Goal: Communication & Community: Participate in discussion

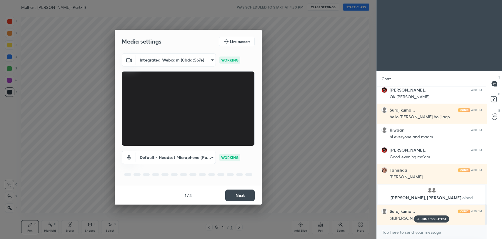
scroll to position [789, 0]
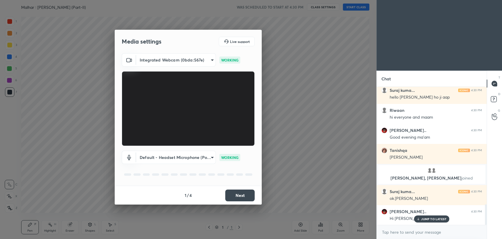
click at [243, 196] on button "Next" at bounding box center [239, 196] width 29 height 12
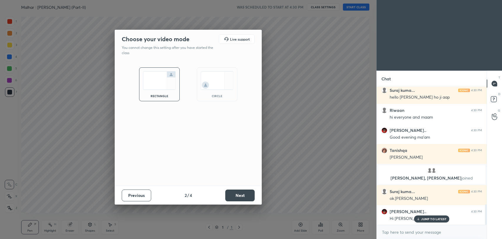
click at [243, 196] on button "Next" at bounding box center [239, 196] width 29 height 12
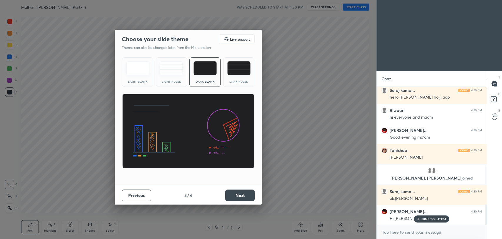
click at [243, 196] on button "Next" at bounding box center [239, 196] width 29 height 12
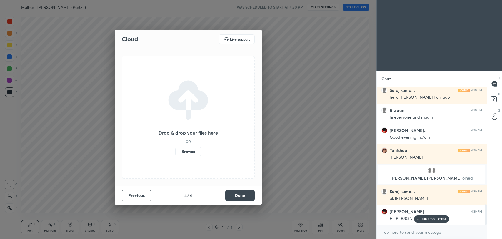
click at [243, 196] on button "Done" at bounding box center [239, 196] width 29 height 12
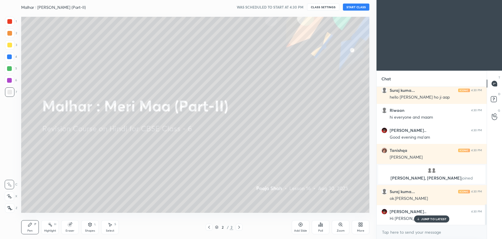
scroll to position [810, 0]
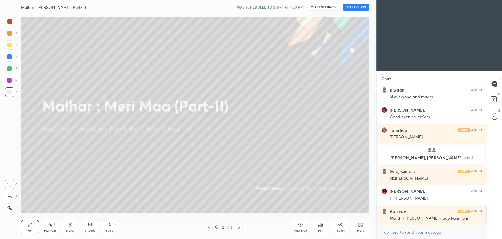
click at [352, 6] on button "START CLASS" at bounding box center [356, 7] width 26 height 7
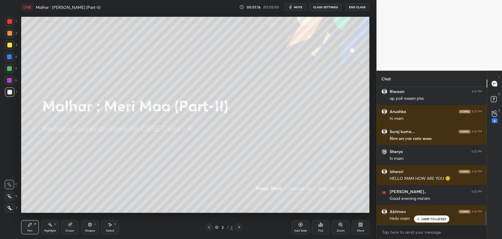
scroll to position [1288, 0]
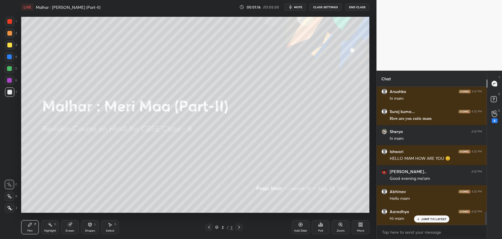
click at [431, 218] on p "JUMP TO LATEST" at bounding box center [433, 219] width 25 height 4
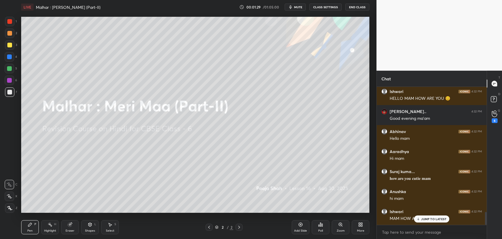
scroll to position [1368, 0]
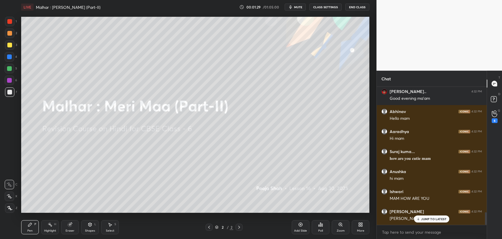
click at [363, 223] on div "More" at bounding box center [361, 227] width 18 height 14
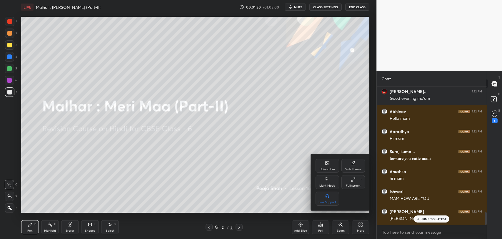
click at [329, 168] on div "Upload File" at bounding box center [327, 169] width 15 height 3
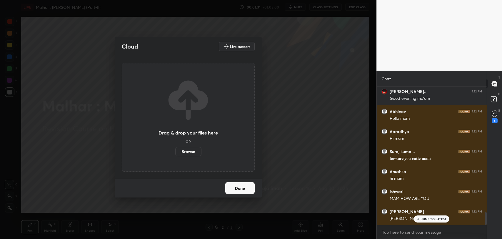
click at [193, 151] on label "Browse" at bounding box center [188, 151] width 26 height 9
click at [175, 151] on input "Browse" at bounding box center [175, 151] width 0 height 9
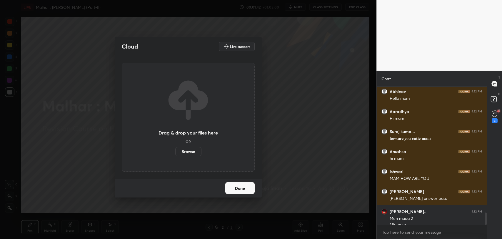
scroll to position [1394, 0]
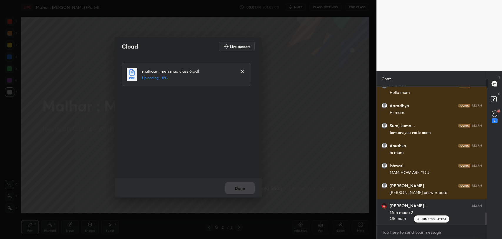
click at [421, 217] on div "JUMP TO LATEST" at bounding box center [431, 218] width 35 height 7
click at [248, 188] on button "Done" at bounding box center [239, 188] width 29 height 12
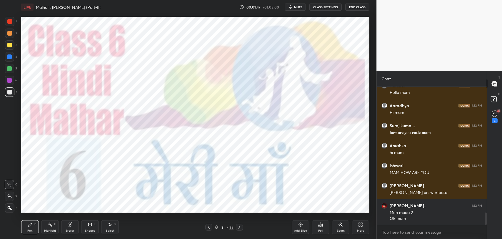
click at [227, 227] on div "/" at bounding box center [228, 227] width 2 height 4
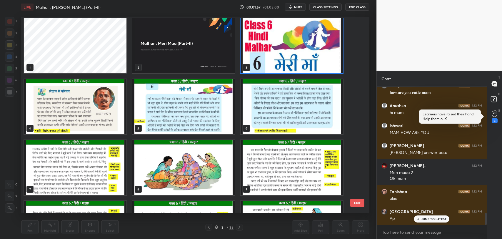
scroll to position [0, 0]
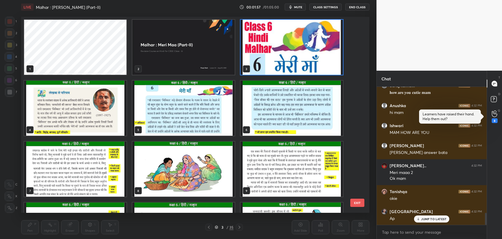
click at [208, 46] on img "grid" at bounding box center [183, 47] width 102 height 55
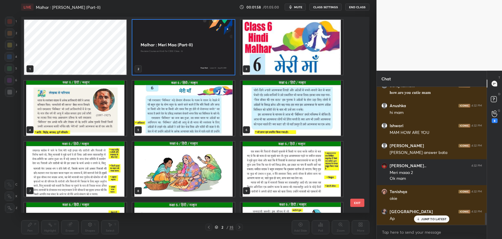
click at [208, 46] on img "grid" at bounding box center [183, 47] width 102 height 55
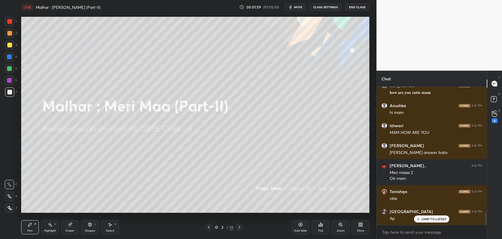
click at [436, 222] on div "JUMP TO LATEST" at bounding box center [431, 218] width 35 height 7
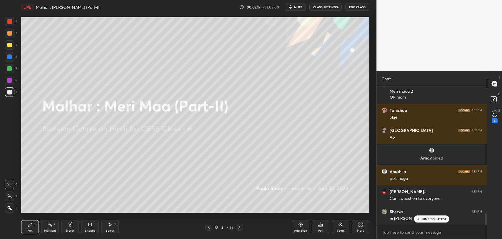
scroll to position [1535, 0]
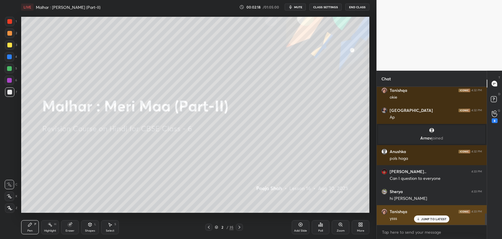
click at [421, 223] on div "Tanishqa 4:33 PM ysss" at bounding box center [432, 215] width 110 height 20
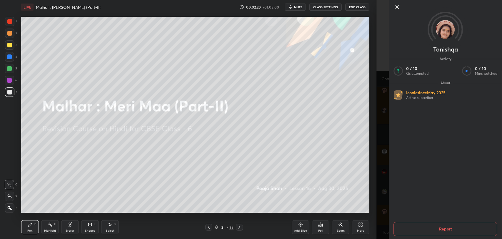
scroll to position [1561, 0]
click at [400, 9] on icon at bounding box center [397, 7] width 7 height 7
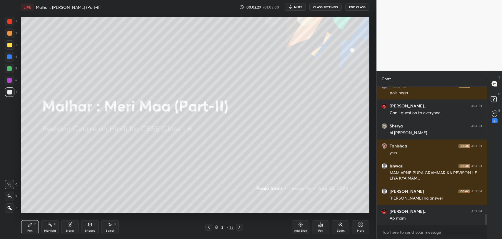
scroll to position [1620, 0]
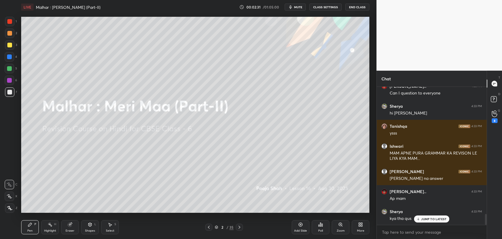
click at [431, 222] on div "JUMP TO LATEST" at bounding box center [431, 218] width 35 height 7
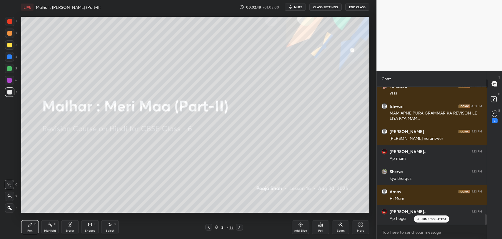
scroll to position [1681, 0]
click at [427, 217] on div "Anushka 4:32 PM hi mam [PERSON_NAME] 4:32 PM MAM HOW ARE YOU [PERSON_NAME] 4:32…" at bounding box center [432, 156] width 110 height 138
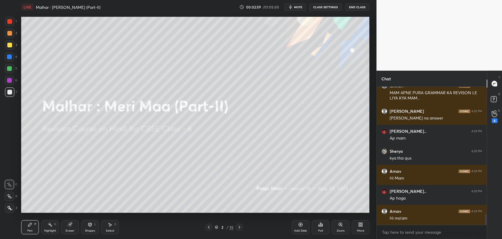
scroll to position [1700, 0]
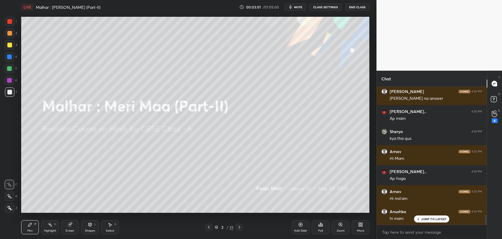
click at [422, 220] on p "JUMP TO LATEST" at bounding box center [433, 219] width 25 height 4
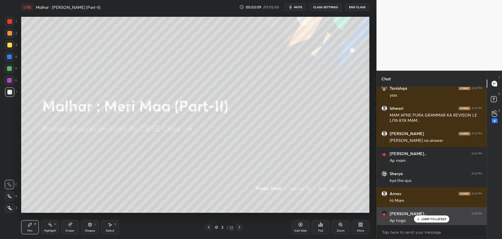
scroll to position [124, 108]
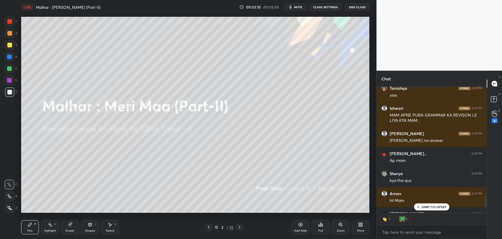
click at [427, 205] on p "JUMP TO LATEST" at bounding box center [433, 207] width 25 height 4
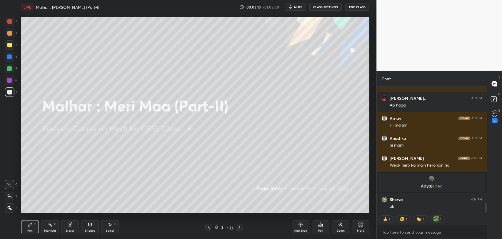
type textarea "x"
click at [318, 226] on icon at bounding box center [320, 224] width 5 height 5
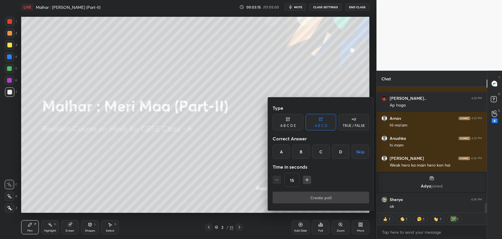
scroll to position [1540, 0]
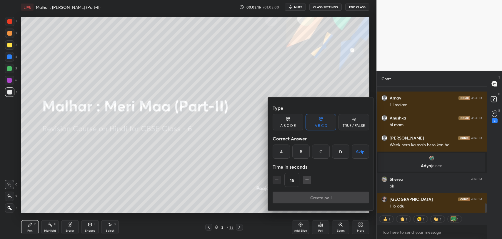
click at [315, 153] on div "C" at bounding box center [320, 151] width 17 height 14
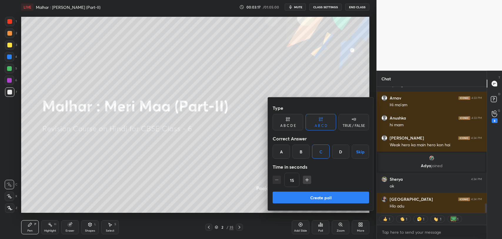
click at [305, 182] on icon "button" at bounding box center [307, 180] width 6 height 6
type input "30"
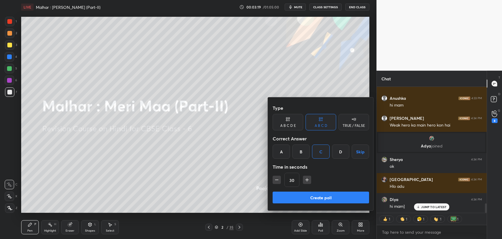
click at [312, 201] on button "Create poll" at bounding box center [321, 198] width 97 height 12
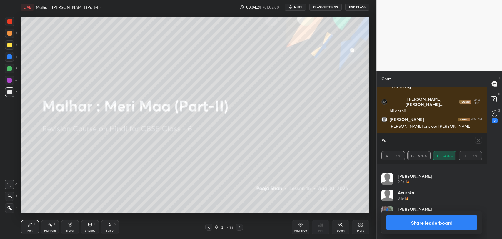
scroll to position [0, 0]
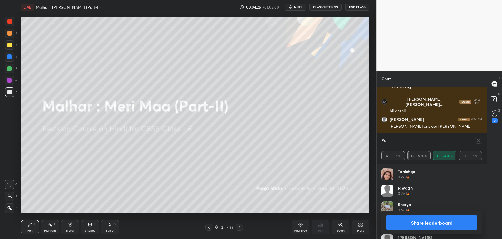
click at [481, 142] on icon at bounding box center [478, 140] width 5 height 5
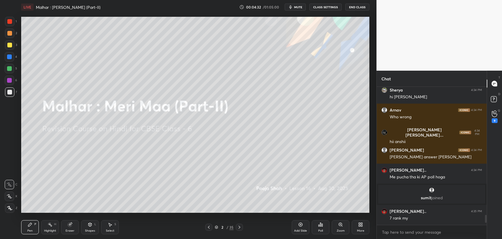
click at [238, 227] on icon at bounding box center [239, 227] width 5 height 5
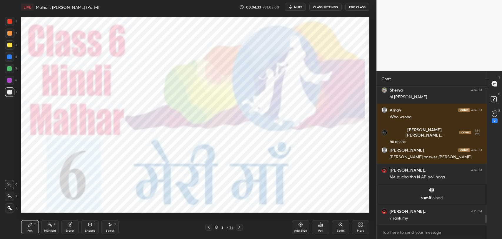
click at [220, 227] on div "3" at bounding box center [223, 227] width 6 height 4
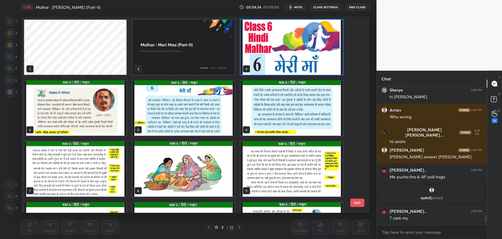
scroll to position [2, 3]
click at [109, 127] on img "grid" at bounding box center [75, 108] width 102 height 55
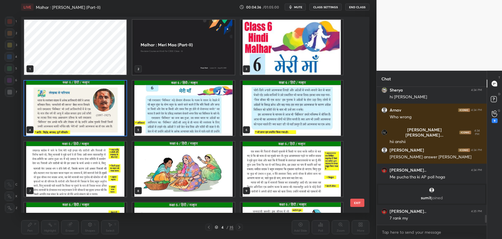
click at [109, 127] on img "grid" at bounding box center [75, 108] width 102 height 55
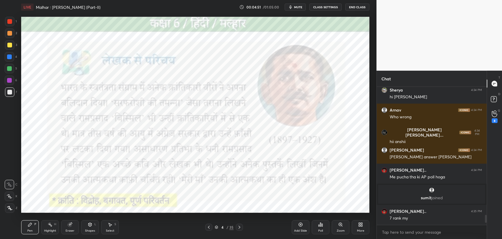
click at [238, 229] on div at bounding box center [239, 227] width 7 height 7
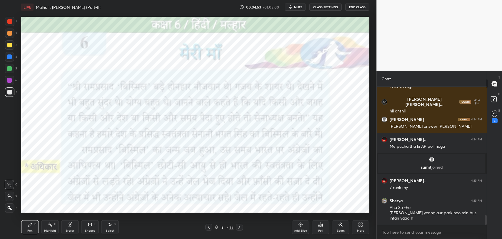
click at [239, 229] on icon at bounding box center [239, 227] width 5 height 5
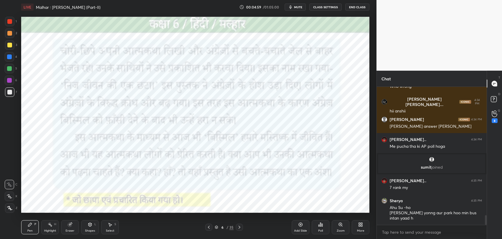
click at [239, 229] on icon at bounding box center [239, 227] width 5 height 5
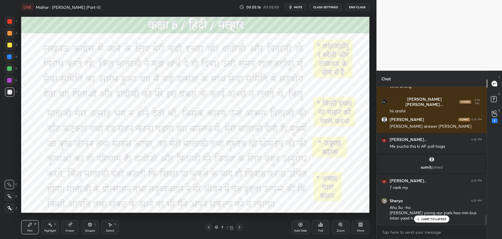
scroll to position [1839, 0]
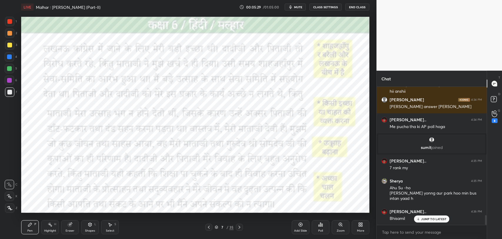
click at [428, 219] on p "JUMP TO LATEST" at bounding box center [433, 219] width 25 height 4
click at [238, 228] on icon at bounding box center [239, 227] width 5 height 5
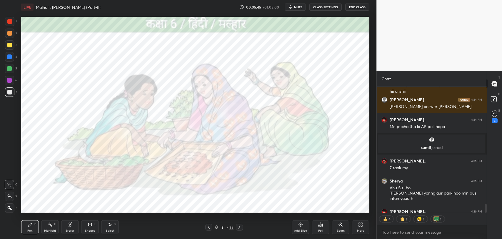
click at [238, 228] on icon at bounding box center [239, 227] width 5 height 5
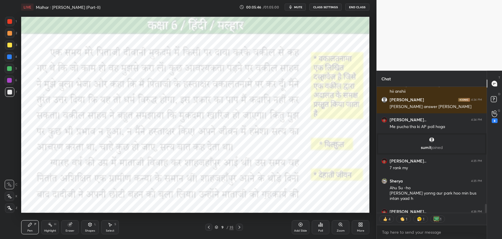
click at [238, 228] on icon at bounding box center [239, 227] width 5 height 5
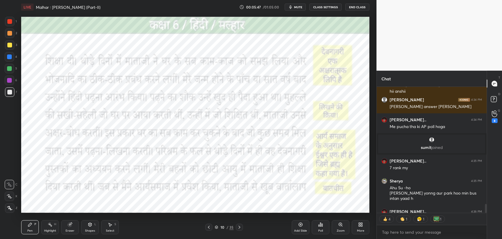
click at [238, 228] on icon at bounding box center [239, 227] width 5 height 5
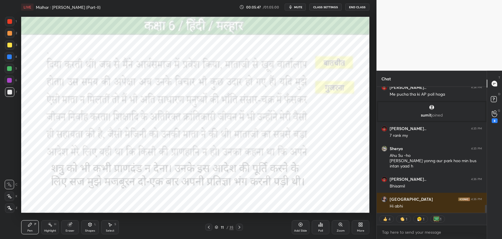
click at [238, 228] on icon at bounding box center [239, 227] width 5 height 5
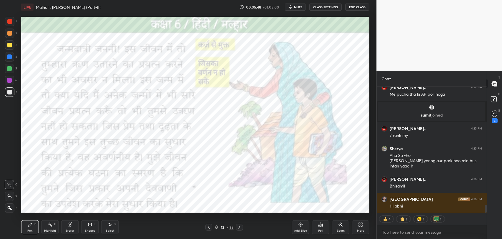
click at [238, 228] on icon at bounding box center [239, 227] width 5 height 5
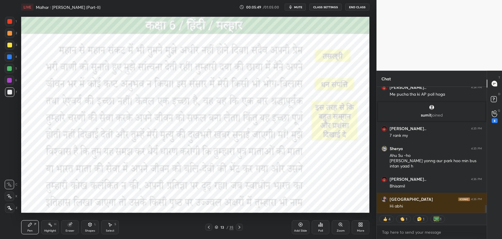
click at [238, 228] on icon at bounding box center [239, 227] width 5 height 5
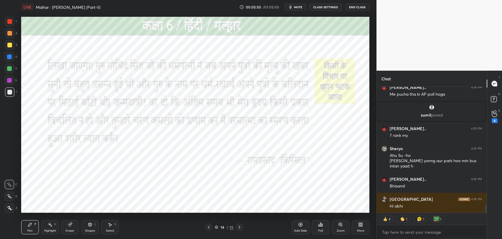
click at [211, 228] on icon at bounding box center [209, 227] width 5 height 5
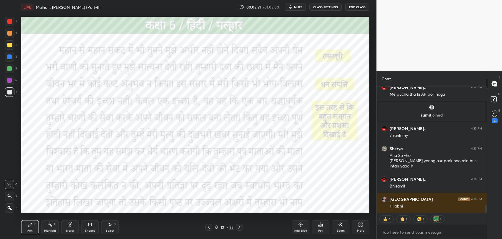
click at [211, 228] on icon at bounding box center [209, 227] width 5 height 5
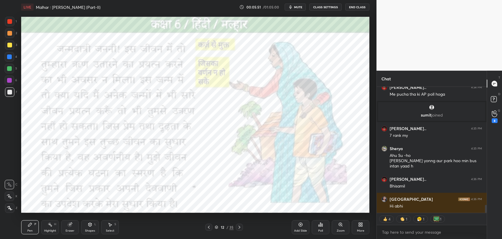
click at [211, 228] on icon at bounding box center [209, 227] width 5 height 5
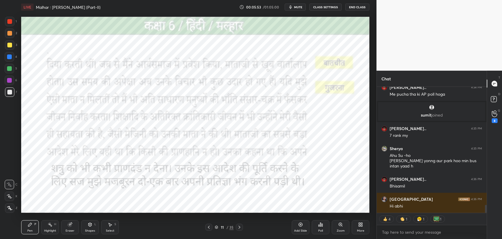
click at [211, 228] on icon at bounding box center [209, 227] width 5 height 5
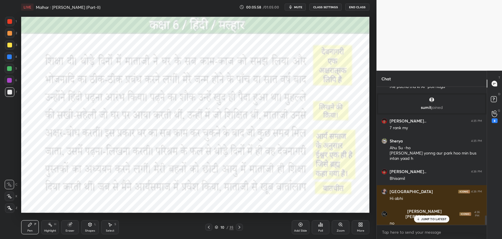
scroll to position [1900, 0]
click at [426, 222] on div "Diya 4:34 PM hi mam] [PERSON_NAME] [PERSON_NAME]... 4:34 PM hii mam [PERSON_NAM…" at bounding box center [432, 156] width 110 height 138
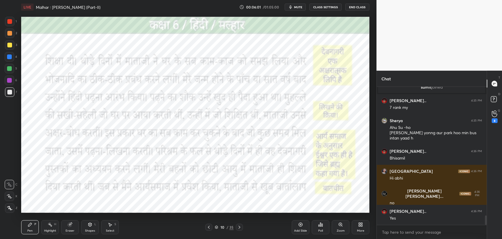
click at [239, 227] on icon at bounding box center [239, 227] width 5 height 5
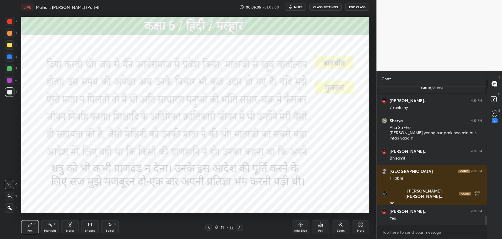
scroll to position [1919, 0]
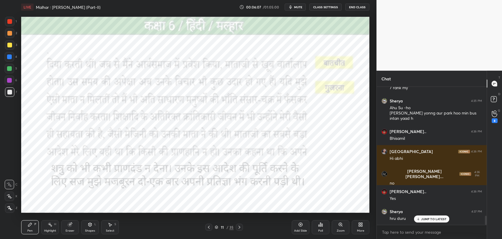
click at [425, 219] on p "JUMP TO LATEST" at bounding box center [433, 219] width 25 height 4
click at [228, 227] on div "/" at bounding box center [228, 227] width 2 height 4
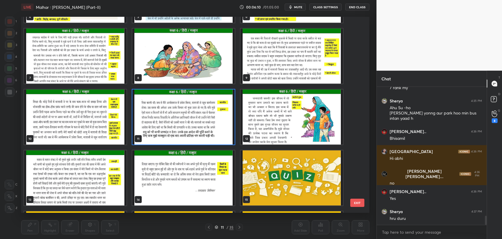
scroll to position [1940, 0]
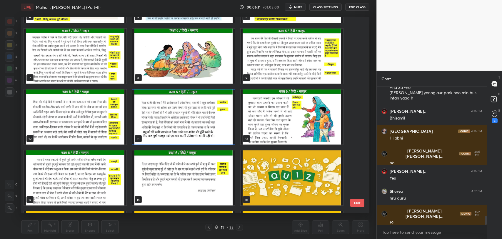
click at [213, 130] on img "grid" at bounding box center [183, 116] width 102 height 55
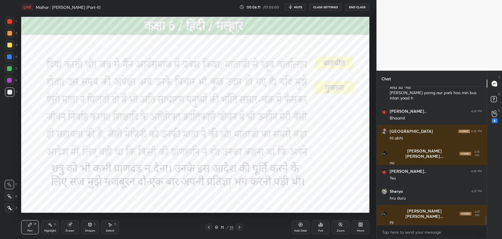
click at [213, 130] on img "grid" at bounding box center [183, 116] width 102 height 55
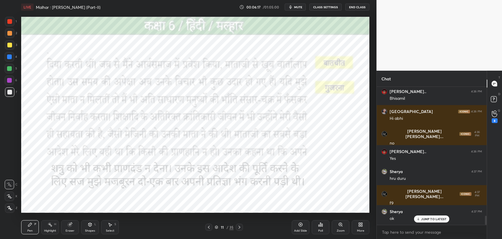
click at [10, 21] on div at bounding box center [9, 21] width 5 height 5
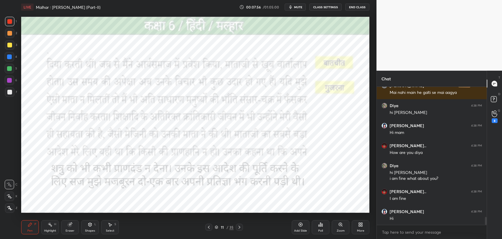
scroll to position [2227, 0]
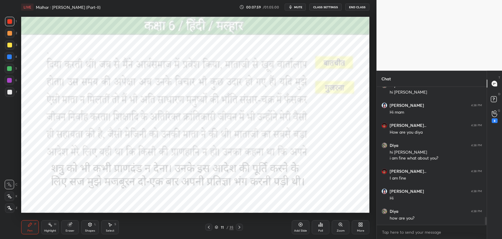
click at [241, 227] on icon at bounding box center [239, 227] width 5 height 5
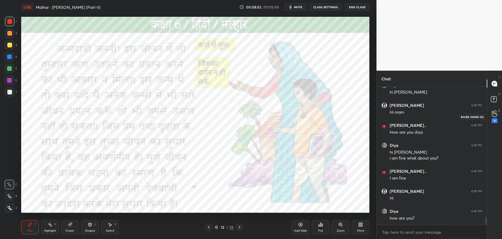
click at [496, 118] on div "9" at bounding box center [495, 120] width 6 height 5
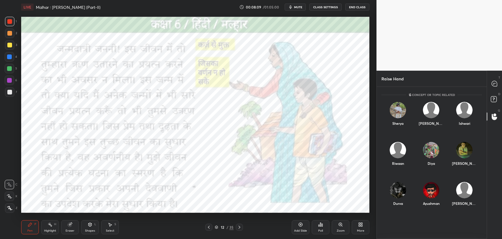
click at [297, 6] on span "mute" at bounding box center [298, 7] width 8 height 4
click at [297, 6] on span "unmute" at bounding box center [298, 7] width 13 height 4
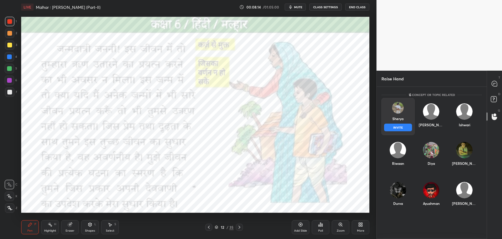
click at [402, 116] on div "Sherya INVITE" at bounding box center [398, 116] width 33 height 37
click at [401, 126] on button "INVITE" at bounding box center [398, 128] width 28 height 8
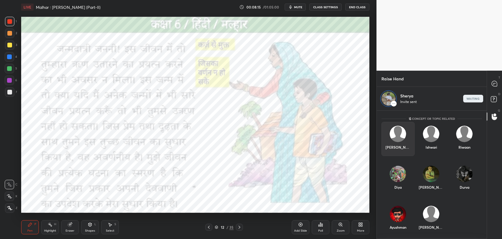
scroll to position [127, 108]
click at [495, 100] on rect at bounding box center [494, 100] width 6 height 6
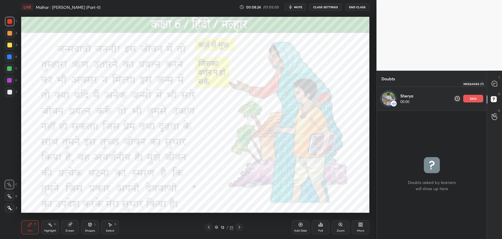
click at [493, 84] on icon at bounding box center [494, 83] width 5 height 5
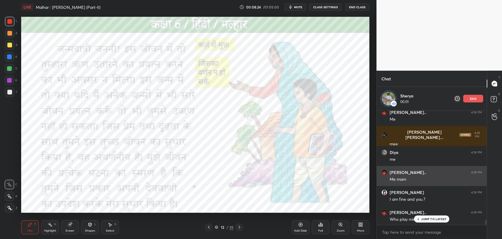
scroll to position [2482, 0]
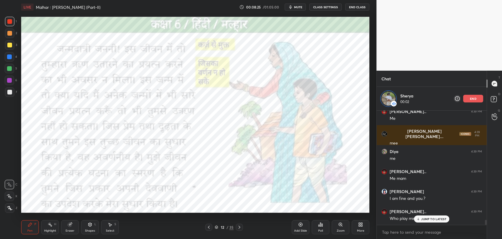
click at [420, 217] on icon at bounding box center [419, 219] width 4 height 4
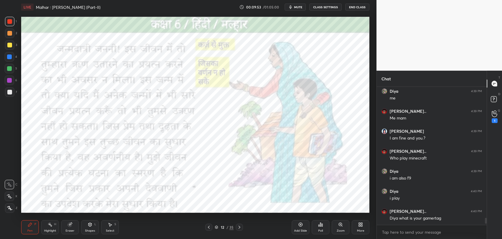
scroll to position [2519, 0]
click at [497, 122] on div "1" at bounding box center [495, 120] width 6 height 5
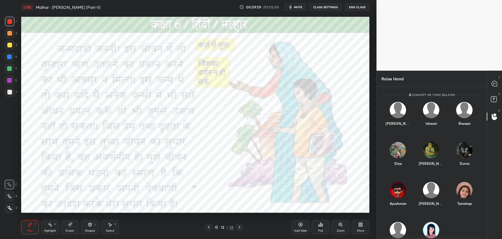
scroll to position [151, 108]
click at [491, 99] on rect at bounding box center [494, 100] width 6 height 6
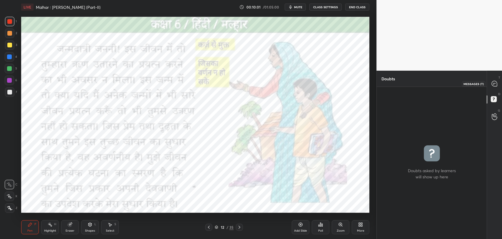
click at [496, 82] on icon at bounding box center [494, 83] width 5 height 5
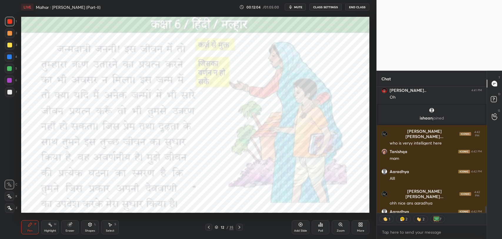
scroll to position [2310, 0]
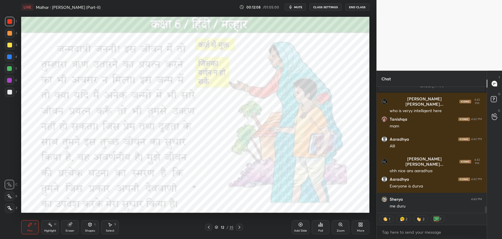
click at [238, 229] on icon at bounding box center [239, 227] width 5 height 5
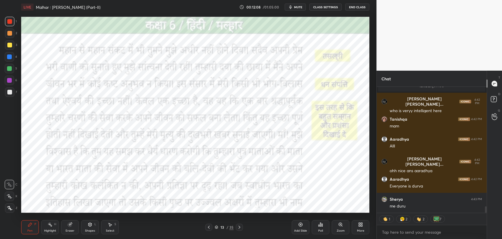
click at [224, 227] on div "13" at bounding box center [223, 227] width 6 height 4
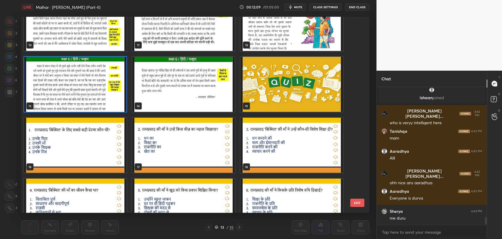
scroll to position [2, 2]
click at [91, 78] on img "grid" at bounding box center [75, 84] width 102 height 55
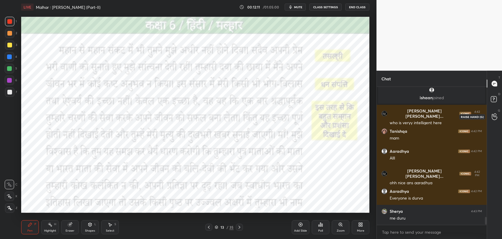
click at [492, 116] on icon at bounding box center [495, 116] width 6 height 7
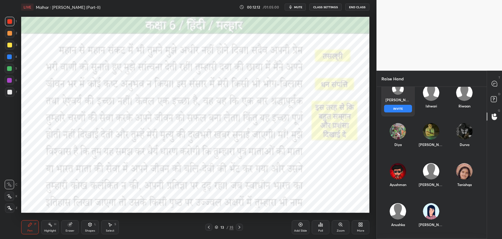
click at [396, 99] on div "[PERSON_NAME] INVITE" at bounding box center [398, 97] width 33 height 37
click at [398, 109] on button "INVITE" at bounding box center [398, 109] width 28 height 8
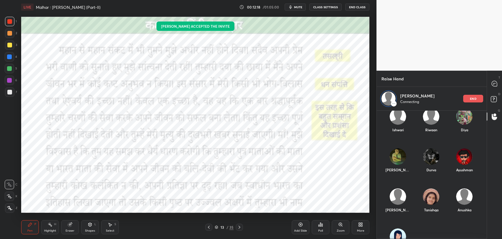
scroll to position [0, 0]
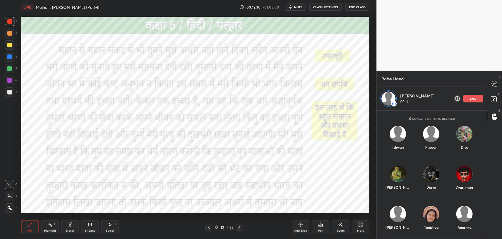
click at [297, 9] on span "mute" at bounding box center [298, 7] width 8 height 4
click at [298, 8] on span "unmute" at bounding box center [298, 7] width 13 height 4
click at [496, 99] on rect at bounding box center [494, 100] width 6 height 6
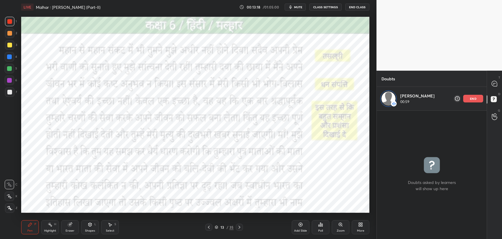
scroll to position [127, 108]
click at [494, 84] on icon at bounding box center [494, 84] width 1 height 0
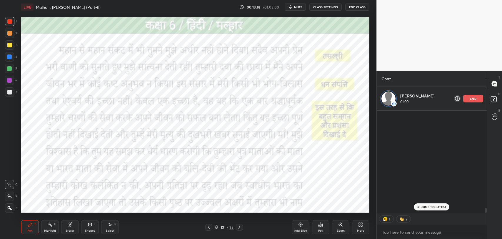
scroll to position [101, 108]
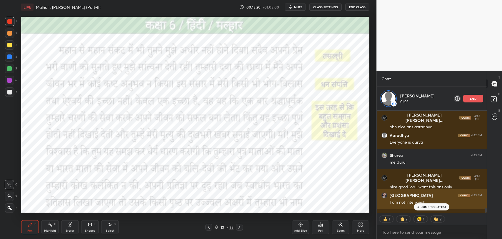
click at [427, 203] on div "I am not intelligent" at bounding box center [436, 203] width 92 height 6
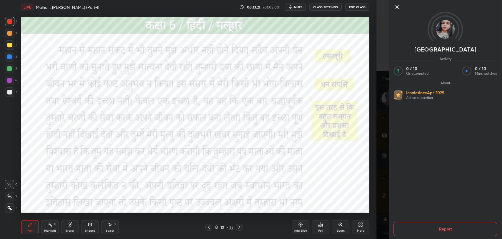
click at [398, 10] on icon at bounding box center [397, 7] width 7 height 7
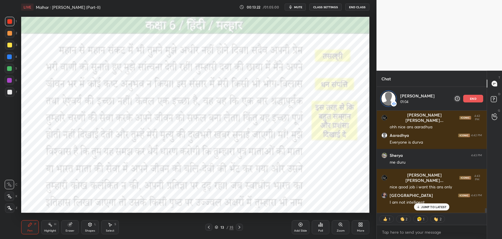
click at [438, 209] on div "JUMP TO LATEST" at bounding box center [431, 206] width 35 height 7
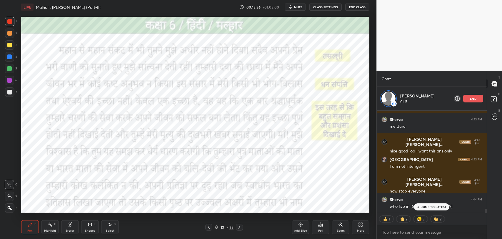
scroll to position [2508, 0]
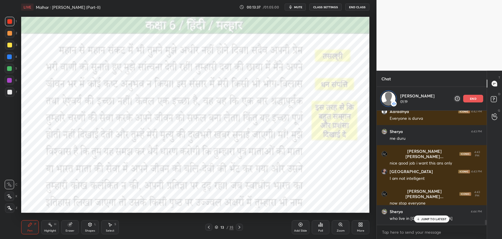
click at [429, 219] on p "JUMP TO LATEST" at bounding box center [433, 219] width 25 height 4
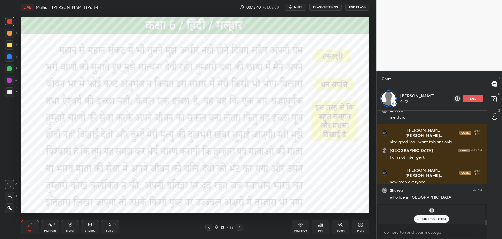
click at [431, 219] on p "JUMP TO LATEST" at bounding box center [433, 219] width 25 height 4
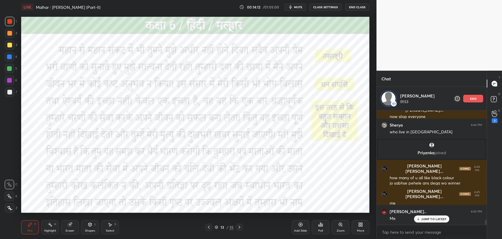
scroll to position [2438, 0]
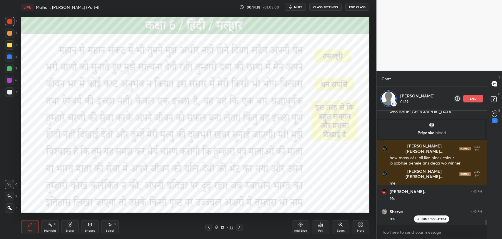
click at [478, 97] on div "end" at bounding box center [474, 99] width 20 height 8
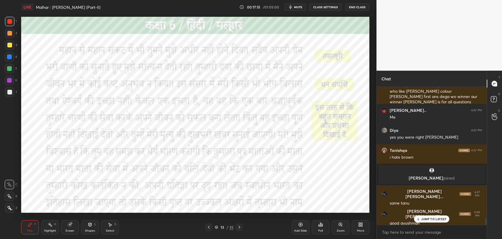
scroll to position [2866, 0]
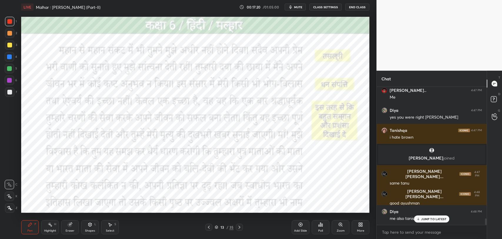
click at [239, 227] on icon at bounding box center [239, 227] width 5 height 5
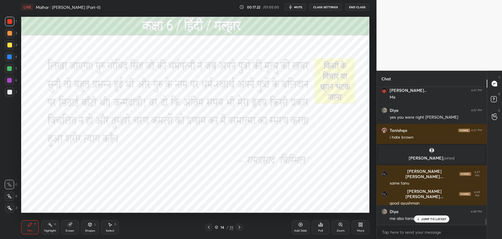
scroll to position [2886, 0]
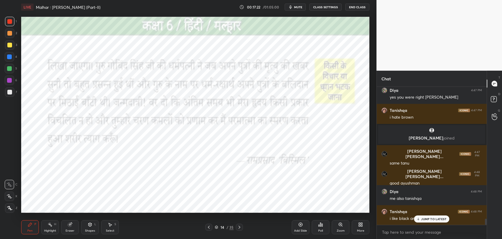
click at [208, 227] on icon at bounding box center [209, 227] width 2 height 3
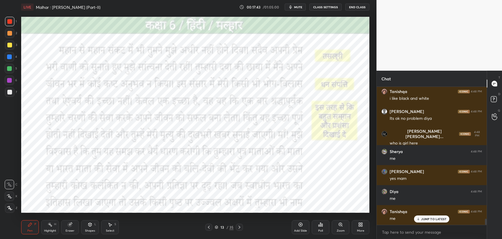
scroll to position [3027, 0]
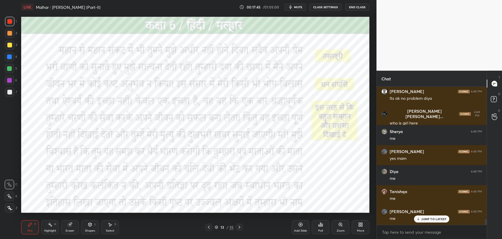
click at [242, 227] on div at bounding box center [239, 227] width 7 height 7
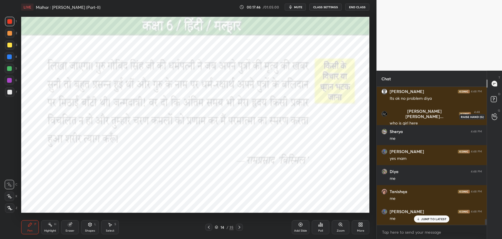
click at [493, 114] on icon at bounding box center [495, 116] width 6 height 7
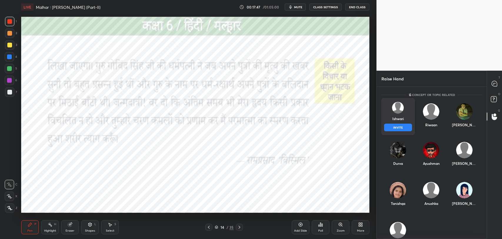
click at [405, 117] on div "[DEMOGRAPHIC_DATA] INVITE" at bounding box center [398, 116] width 33 height 37
click at [405, 129] on button "INVITE" at bounding box center [398, 128] width 28 height 8
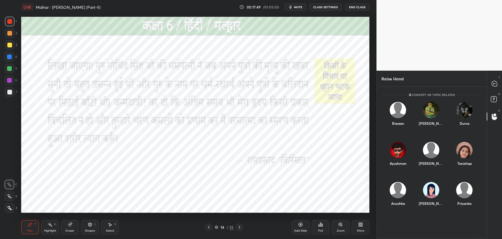
scroll to position [127, 108]
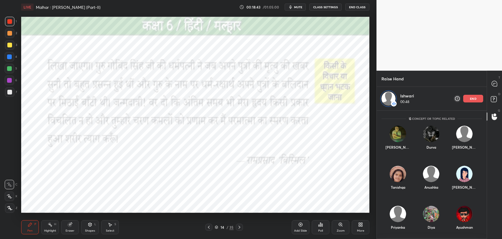
click at [470, 97] on p "end" at bounding box center [473, 98] width 6 height 3
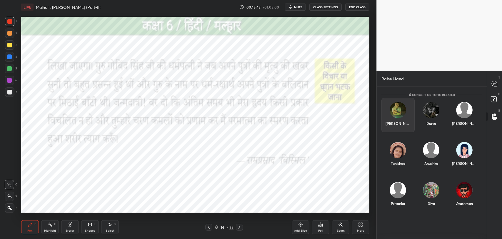
scroll to position [151, 108]
click at [493, 87] on div at bounding box center [495, 83] width 12 height 11
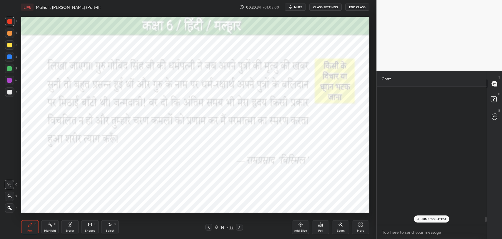
scroll to position [137, 108]
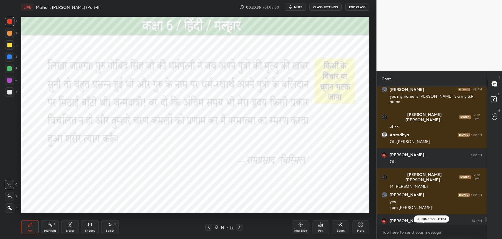
click at [431, 216] on div "JUMP TO LATEST" at bounding box center [431, 218] width 35 height 7
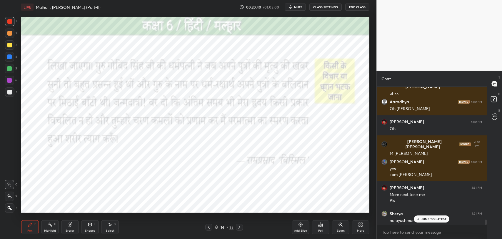
scroll to position [3558, 0]
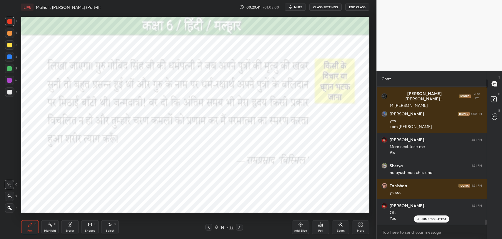
click at [425, 218] on p "JUMP TO LATEST" at bounding box center [433, 219] width 25 height 4
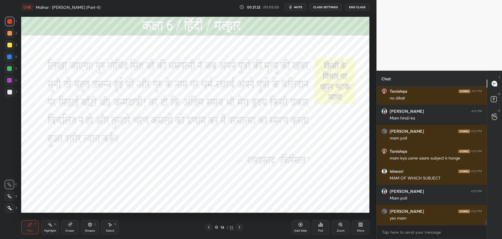
scroll to position [3824, 0]
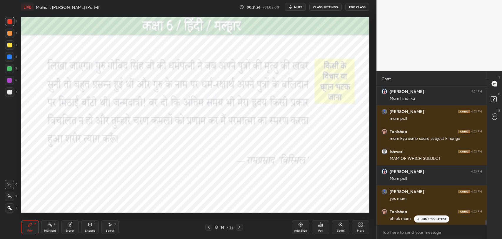
click at [69, 229] on div "Eraser" at bounding box center [70, 230] width 9 height 3
click at [7, 195] on icon at bounding box center [9, 196] width 5 height 5
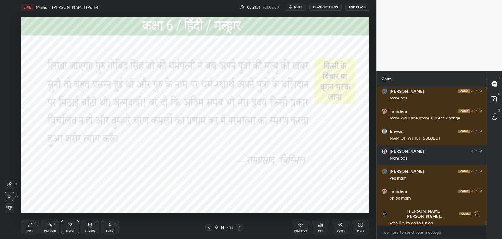
scroll to position [3864, 0]
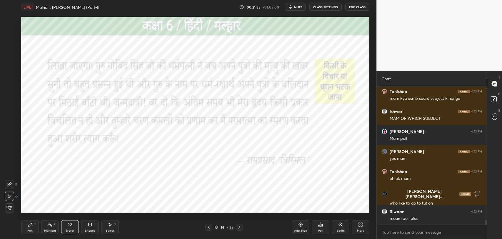
click at [29, 226] on icon at bounding box center [30, 225] width 4 height 4
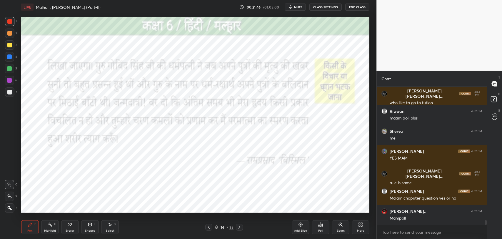
scroll to position [3984, 0]
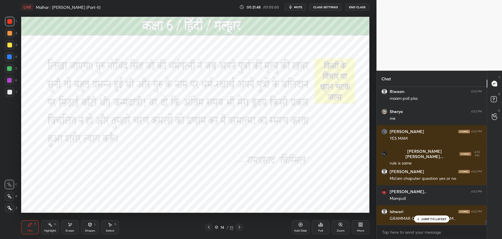
click at [432, 221] on div "Diya 4:51 PM mam?? Tanishqa 4:51 PM no dikat [PERSON_NAME] 4:51 PM Mam hindi [P…" at bounding box center [432, 156] width 110 height 138
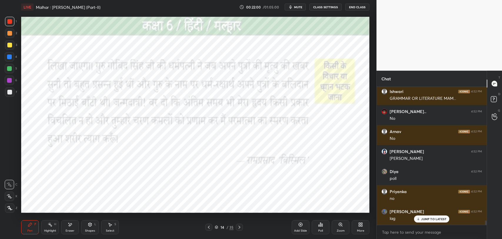
scroll to position [4125, 0]
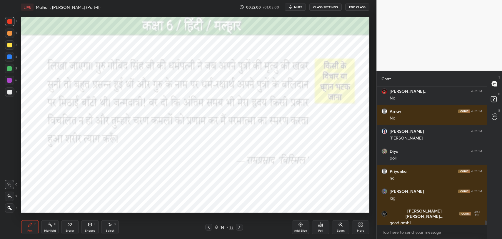
click at [303, 229] on div "Add Slide" at bounding box center [300, 230] width 13 height 3
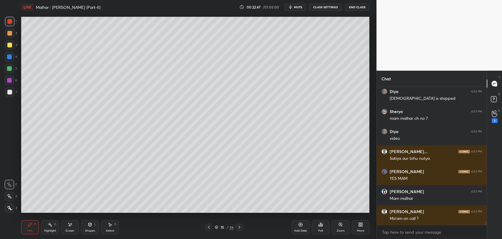
scroll to position [4445, 0]
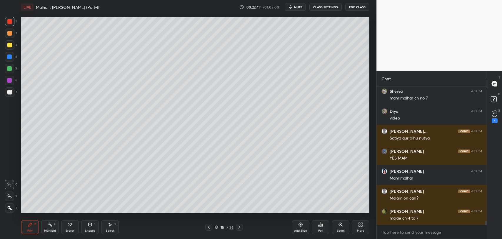
click at [10, 93] on div at bounding box center [9, 92] width 5 height 5
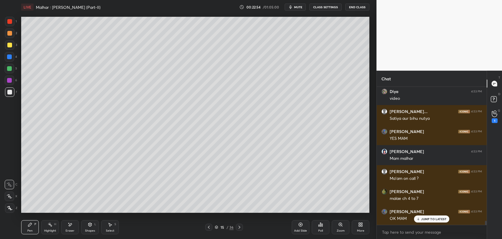
scroll to position [4490, 0]
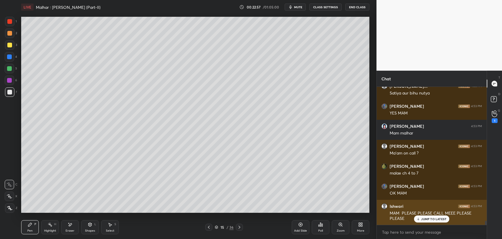
click at [427, 222] on div "JUMP TO LATEST" at bounding box center [431, 218] width 35 height 7
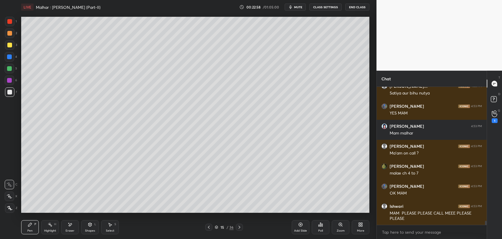
scroll to position [4510, 0]
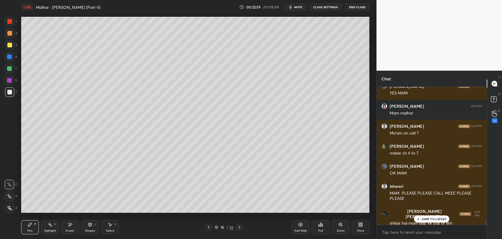
click at [490, 123] on div "G Raise Hand (G) 1" at bounding box center [494, 116] width 15 height 16
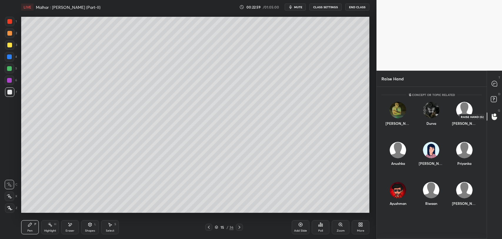
click at [496, 118] on icon at bounding box center [494, 117] width 5 height 6
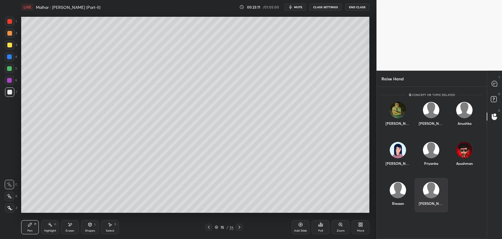
click at [430, 201] on div "[PERSON_NAME]" at bounding box center [431, 203] width 25 height 5
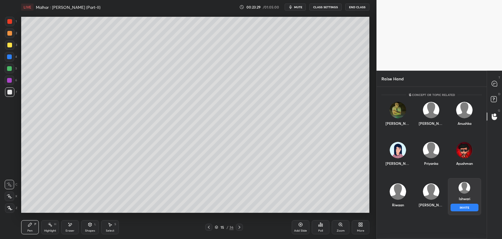
click at [466, 191] on img "grid" at bounding box center [465, 188] width 12 height 12
click at [462, 207] on button "INVITE" at bounding box center [465, 208] width 28 height 8
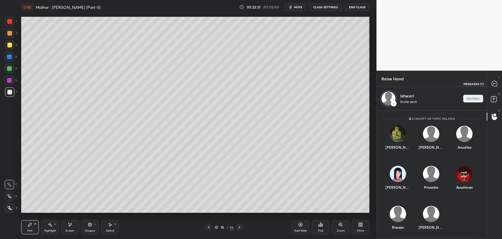
click at [496, 83] on icon at bounding box center [494, 83] width 5 height 5
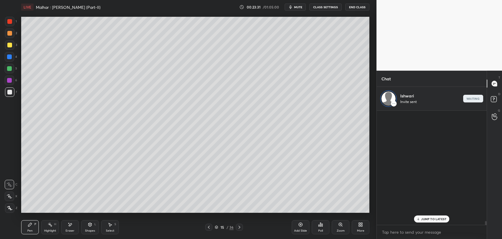
scroll to position [113, 108]
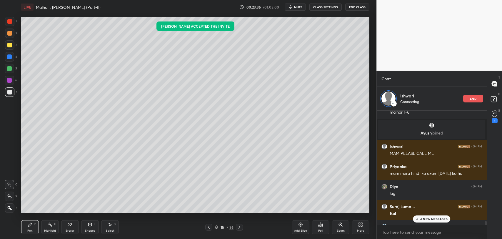
click at [431, 219] on p "4 NEW MESSAGES" at bounding box center [434, 219] width 27 height 4
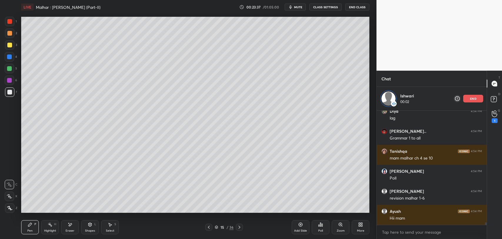
scroll to position [4931, 0]
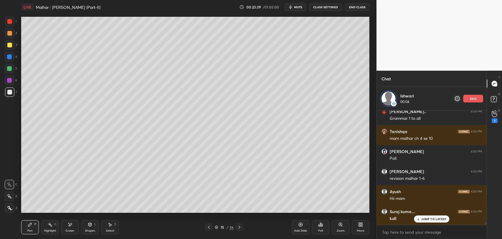
click at [431, 217] on p "JUMP TO LATEST" at bounding box center [433, 219] width 25 height 4
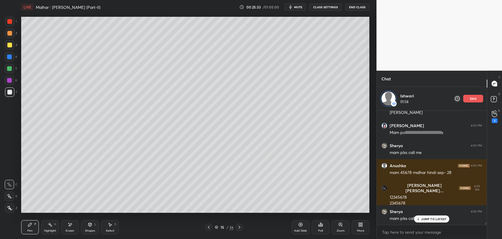
scroll to position [5248, 0]
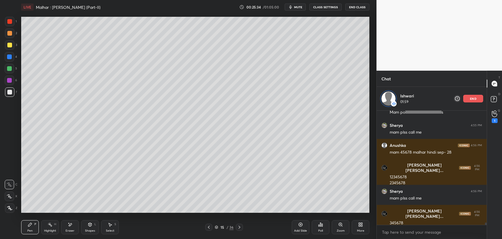
click at [64, 224] on div "Eraser" at bounding box center [70, 227] width 18 height 14
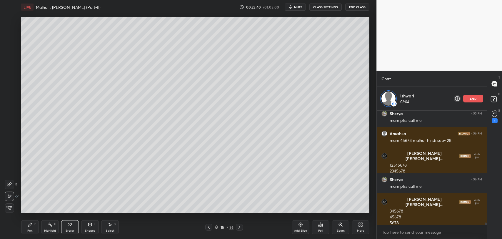
scroll to position [5265, 0]
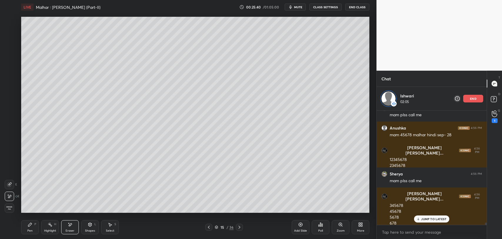
click at [31, 224] on icon at bounding box center [30, 225] width 4 height 4
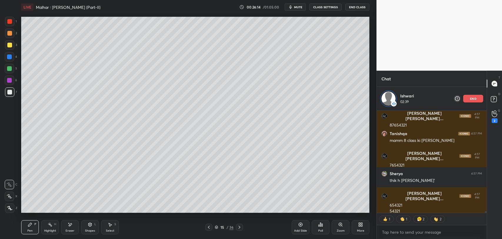
scroll to position [5561, 0]
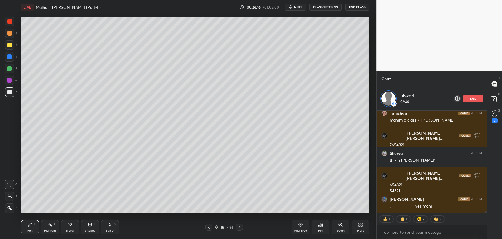
click at [70, 225] on icon at bounding box center [70, 224] width 3 height 3
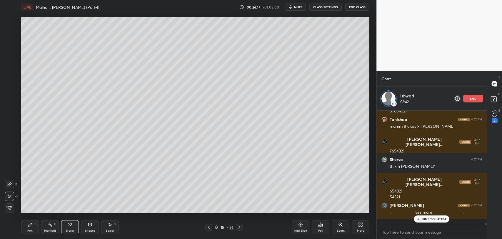
scroll to position [5548, 0]
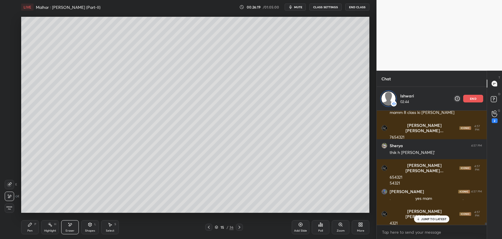
click at [32, 225] on icon at bounding box center [30, 224] width 5 height 5
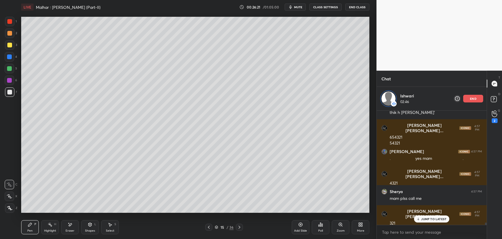
scroll to position [5628, 0]
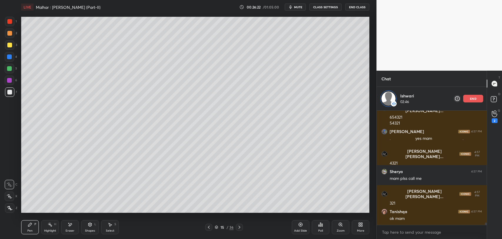
click at [68, 226] on icon at bounding box center [70, 224] width 5 height 5
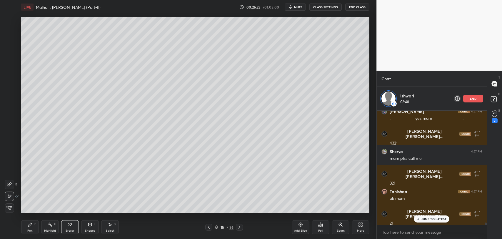
scroll to position [5668, 0]
click at [33, 226] on div "Pen P" at bounding box center [30, 227] width 18 height 14
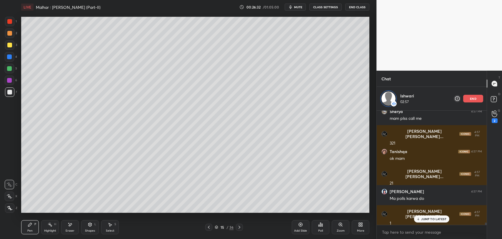
scroll to position [5708, 0]
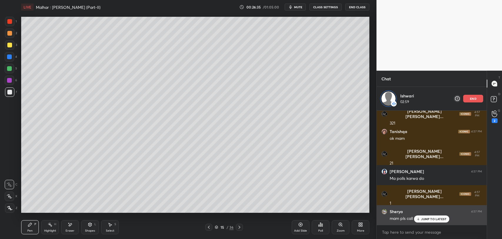
click at [420, 223] on div "Sherya 4:57 PM mam pls call me" at bounding box center [432, 215] width 110 height 20
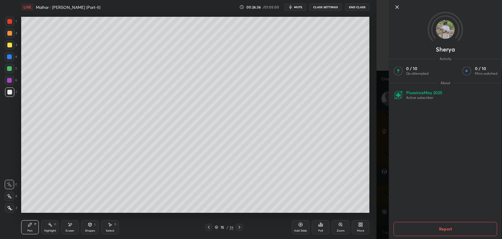
click at [398, 10] on icon at bounding box center [397, 7] width 7 height 7
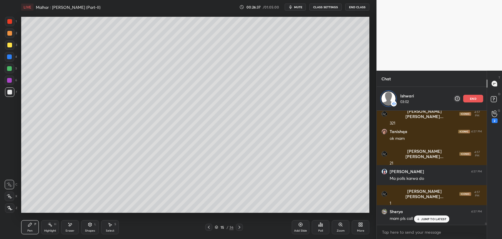
click at [429, 220] on p "JUMP TO LATEST" at bounding box center [433, 219] width 25 height 4
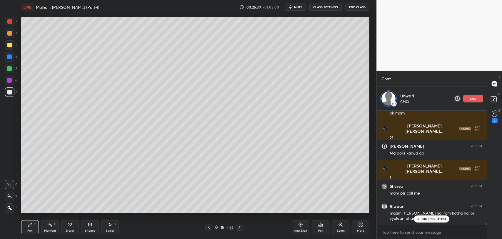
click at [438, 220] on p "JUMP TO LATEST" at bounding box center [433, 219] width 25 height 4
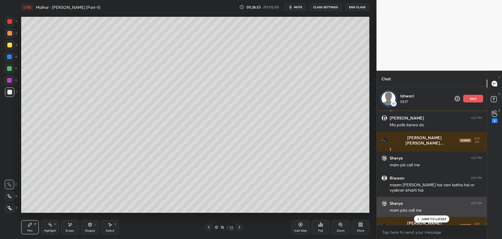
scroll to position [5761, 0]
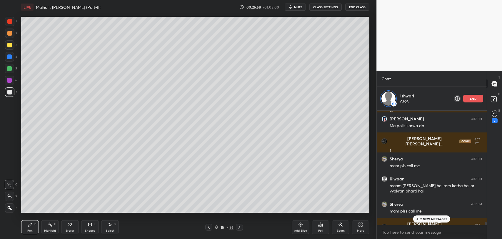
click at [430, 220] on p "2 NEW MESSAGES" at bounding box center [434, 219] width 27 height 4
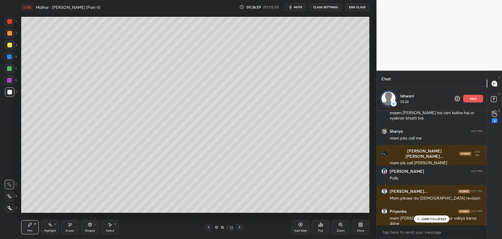
scroll to position [5854, 0]
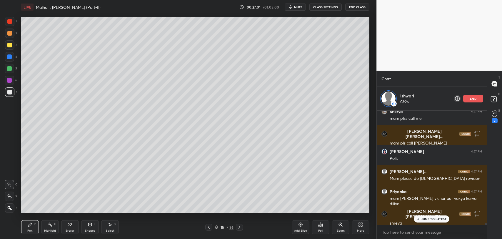
click at [433, 220] on p "JUMP TO LATEST" at bounding box center [433, 219] width 25 height 4
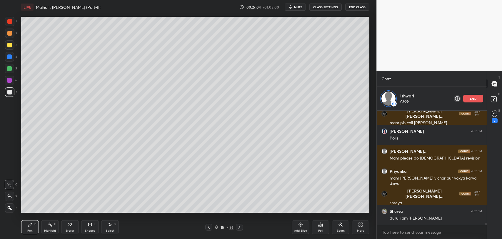
scroll to position [5894, 0]
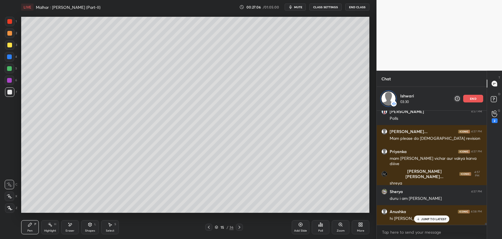
click at [428, 222] on div "JUMP TO LATEST" at bounding box center [431, 218] width 35 height 7
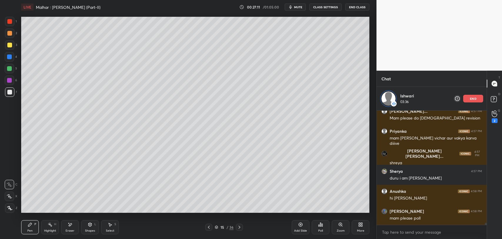
scroll to position [5934, 0]
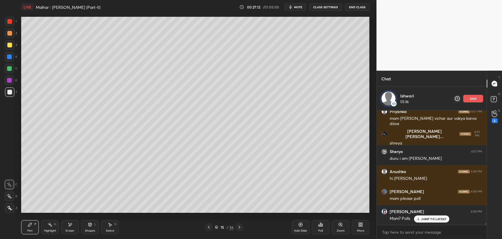
click at [323, 211] on div "Poll" at bounding box center [321, 227] width 18 height 33
click at [421, 218] on div "JUMP TO LATEST" at bounding box center [431, 218] width 35 height 7
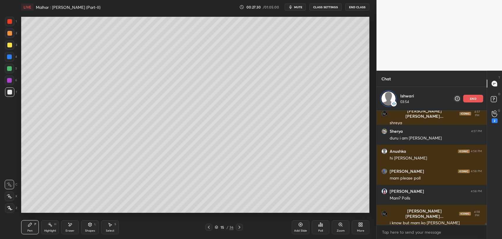
scroll to position [5960, 0]
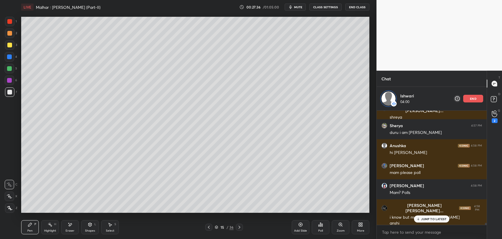
click at [73, 223] on div "Eraser" at bounding box center [70, 227] width 18 height 14
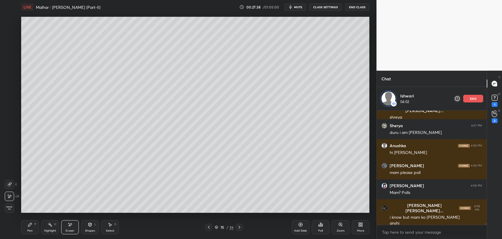
scroll to position [5985, 0]
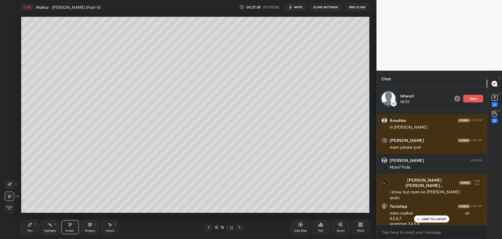
click at [36, 222] on div "Pen P" at bounding box center [30, 227] width 18 height 14
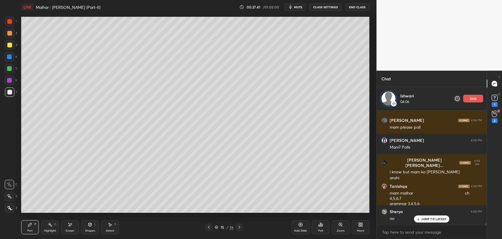
click at [426, 220] on p "JUMP TO LATEST" at bounding box center [433, 219] width 25 height 4
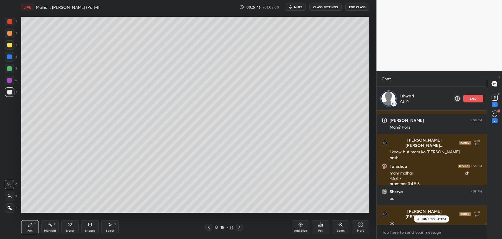
click at [423, 220] on p "JUMP TO LATEST" at bounding box center [433, 219] width 25 height 4
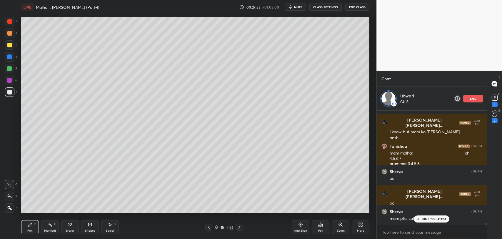
click at [426, 217] on p "JUMP TO LATEST" at bounding box center [433, 219] width 25 height 4
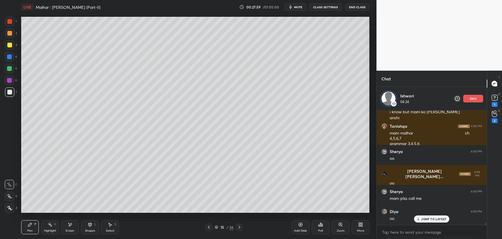
click at [425, 218] on p "JUMP TO LATEST" at bounding box center [433, 219] width 25 height 4
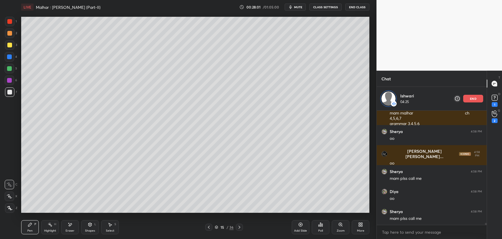
scroll to position [6105, 0]
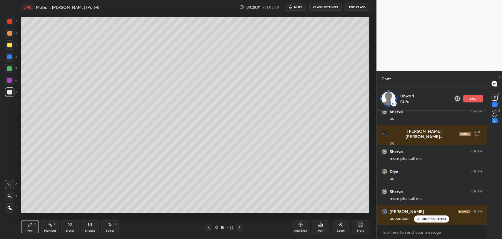
click at [432, 220] on p "JUMP TO LATEST" at bounding box center [433, 219] width 25 height 4
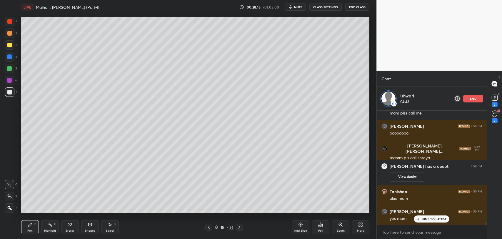
scroll to position [5046, 0]
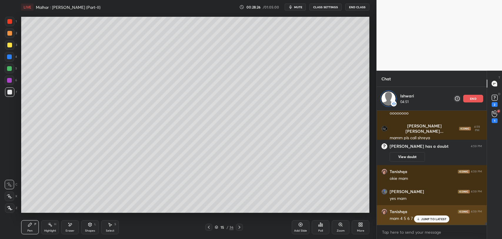
click at [426, 219] on p "JUMP TO LATEST" at bounding box center [433, 219] width 25 height 4
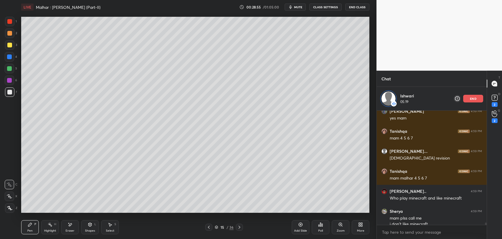
scroll to position [5126, 0]
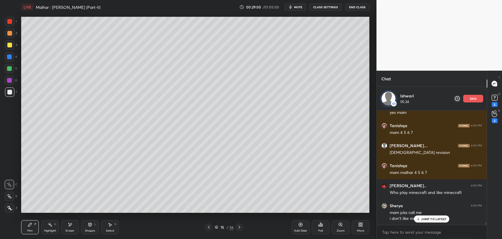
click at [433, 218] on p "JUMP TO LATEST" at bounding box center [433, 219] width 25 height 4
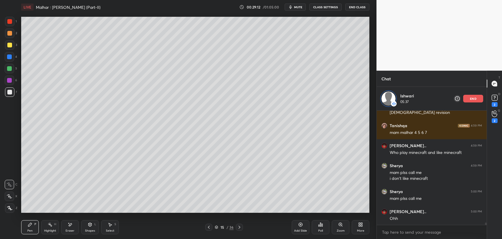
scroll to position [5170, 0]
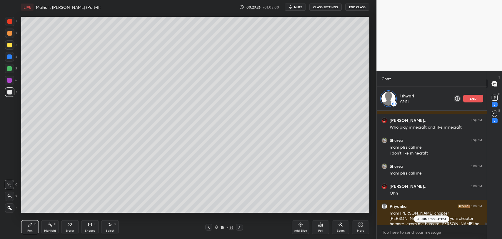
click at [429, 221] on div "JUMP TO LATEST" at bounding box center [431, 218] width 35 height 7
click at [68, 223] on icon at bounding box center [70, 224] width 5 height 5
click at [23, 231] on div "Pen P" at bounding box center [30, 227] width 18 height 14
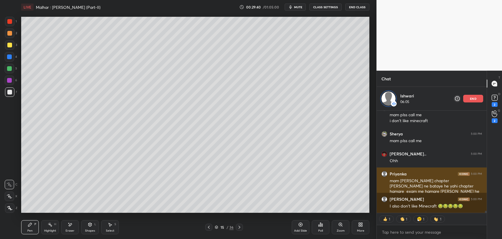
scroll to position [5223, 0]
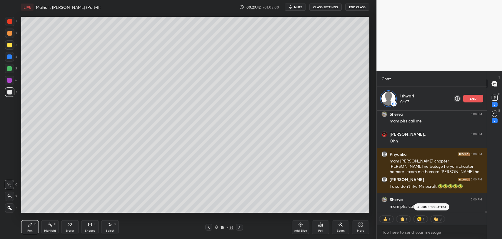
click at [350, 211] on div "Add Slide Poll Zoom More" at bounding box center [331, 227] width 78 height 33
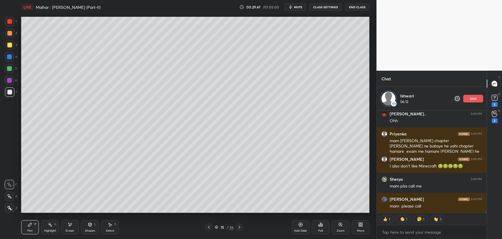
click at [67, 227] on div "Eraser" at bounding box center [70, 227] width 18 height 14
click at [31, 227] on div "Pen P" at bounding box center [30, 227] width 18 height 14
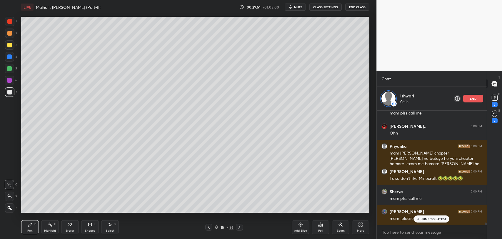
scroll to position [2, 2]
click at [435, 217] on p "JUMP TO LATEST" at bounding box center [433, 219] width 25 height 4
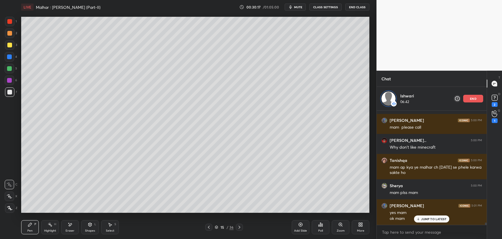
scroll to position [5362, 0]
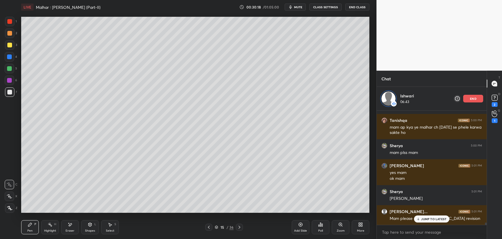
click at [433, 219] on p "JUMP TO LATEST" at bounding box center [433, 219] width 25 height 4
click at [474, 98] on p "end" at bounding box center [473, 98] width 6 height 3
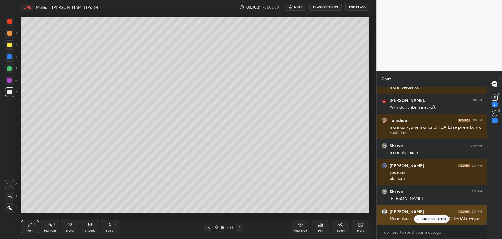
click at [424, 213] on div "[PERSON_NAME]... 5:01 PM" at bounding box center [432, 212] width 101 height 6
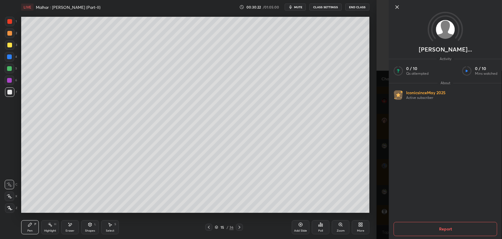
scroll to position [5358, 0]
click at [397, 6] on icon at bounding box center [397, 7] width 7 height 7
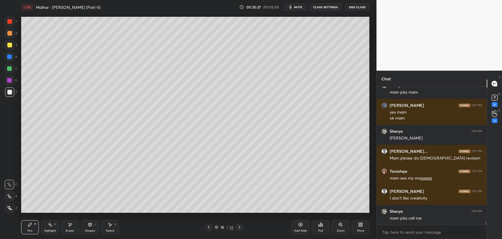
scroll to position [5418, 0]
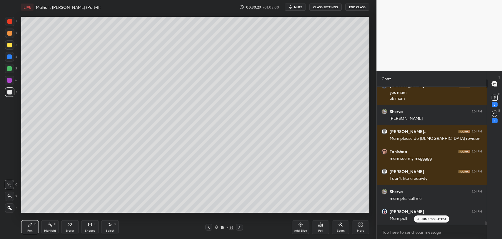
click at [428, 217] on p "JUMP TO LATEST" at bounding box center [433, 219] width 25 height 4
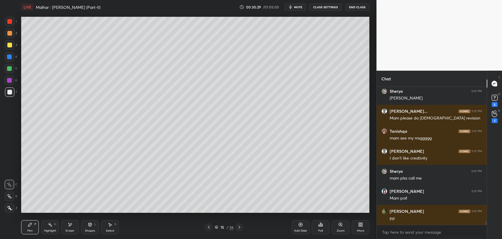
click at [494, 122] on div "1" at bounding box center [495, 120] width 6 height 5
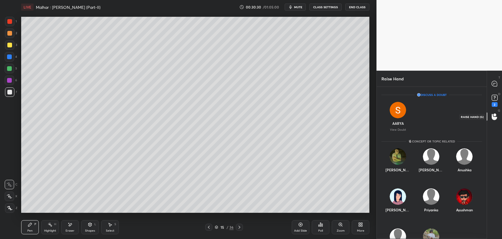
scroll to position [2, 2]
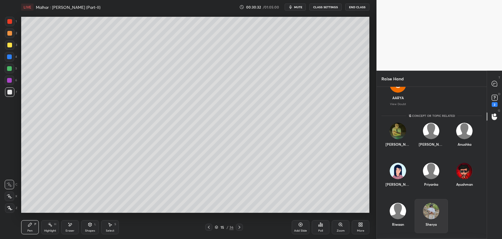
click at [432, 220] on div "Sherya" at bounding box center [431, 216] width 33 height 34
click at [434, 229] on button "INVITE" at bounding box center [432, 229] width 28 height 8
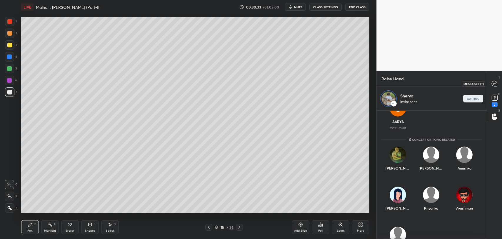
click at [497, 80] on div at bounding box center [495, 83] width 12 height 11
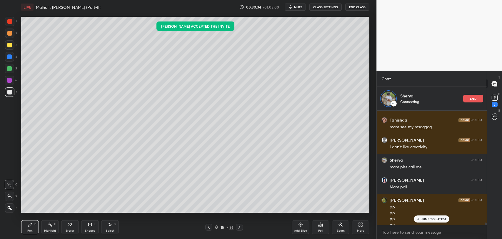
click at [426, 218] on p "JUMP TO LATEST" at bounding box center [433, 219] width 25 height 4
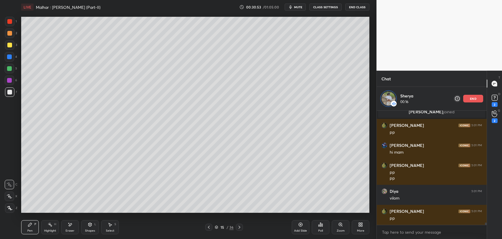
scroll to position [5802, 0]
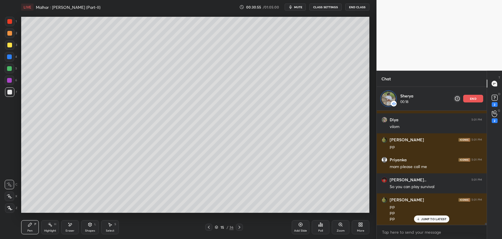
click at [70, 227] on icon at bounding box center [70, 224] width 5 height 5
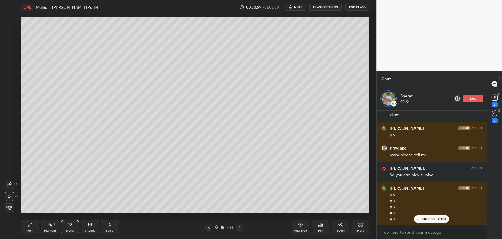
click at [35, 224] on div "P" at bounding box center [35, 224] width 2 height 3
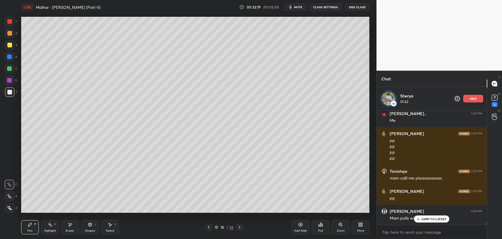
scroll to position [6160, 0]
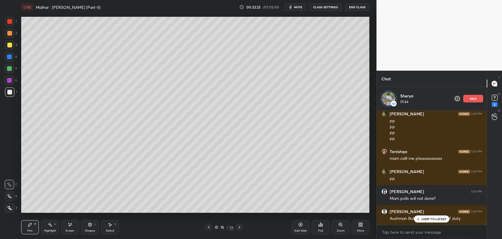
click at [431, 217] on p "JUMP TO LATEST" at bounding box center [433, 219] width 25 height 4
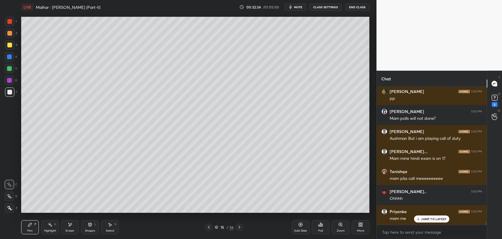
scroll to position [6236, 0]
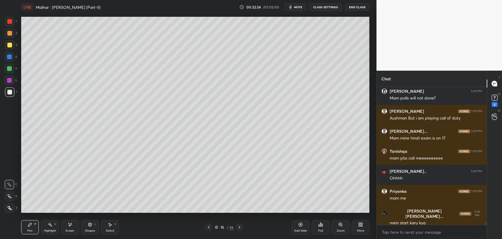
click at [428, 215] on div "[PERSON_NAME] 5:03 PM pp [PERSON_NAME] 5:03 PM Mam polls will not done? [PERSON…" at bounding box center [432, 156] width 110 height 138
click at [490, 116] on div at bounding box center [495, 116] width 12 height 11
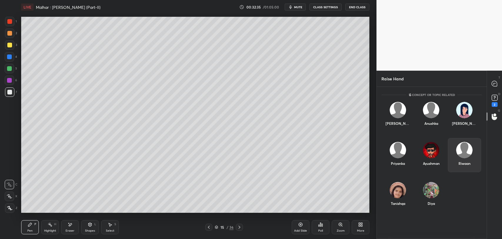
scroll to position [151, 108]
click at [399, 154] on div "Priyanka" at bounding box center [398, 155] width 33 height 34
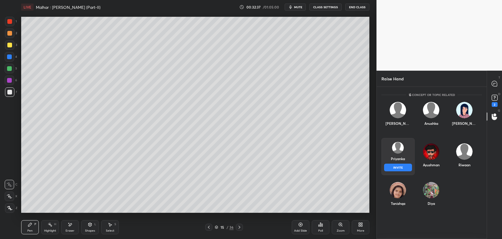
click at [405, 170] on button "INVITE" at bounding box center [398, 168] width 28 height 8
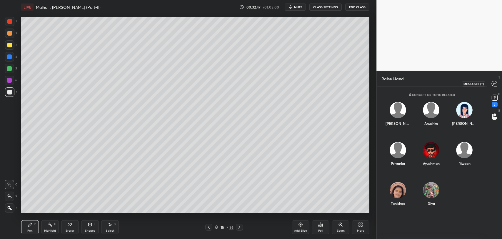
click at [493, 83] on icon at bounding box center [494, 83] width 5 height 5
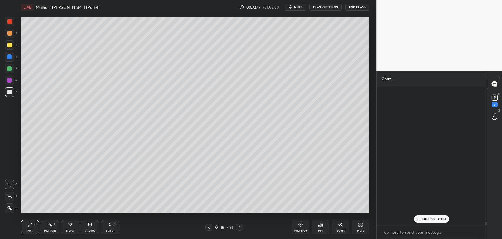
scroll to position [2, 2]
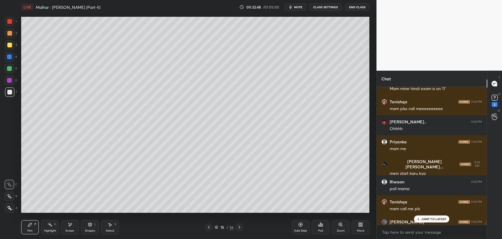
click at [423, 217] on p "JUMP TO LATEST" at bounding box center [433, 219] width 25 height 4
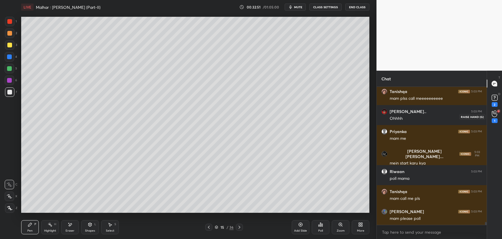
click at [497, 119] on div "1" at bounding box center [495, 120] width 6 height 5
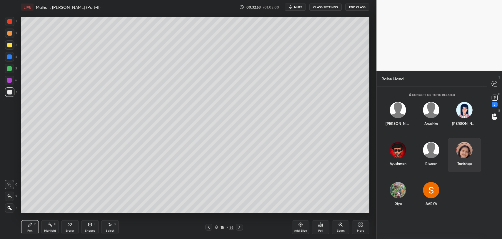
click at [469, 153] on div "Tanishqa" at bounding box center [464, 155] width 33 height 34
click at [467, 165] on button "INVITE" at bounding box center [465, 168] width 28 height 8
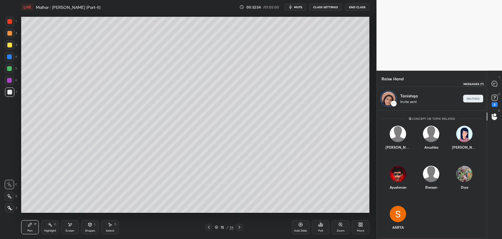
click at [489, 84] on div at bounding box center [495, 83] width 12 height 11
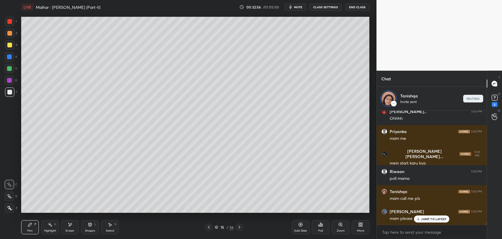
click at [438, 221] on div "JUMP TO LATEST" at bounding box center [431, 218] width 35 height 7
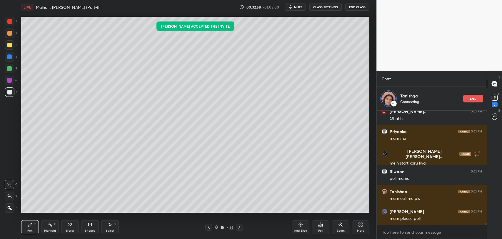
click at [66, 227] on div "Eraser" at bounding box center [70, 227] width 18 height 14
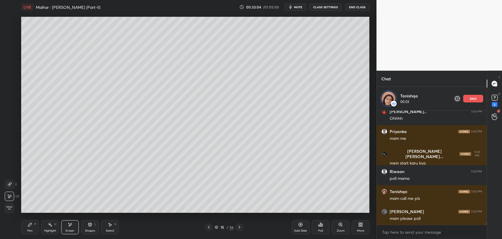
click at [370, 85] on div "Setting up your live class Poll for secs No correct answer Start poll" at bounding box center [195, 114] width 353 height 201
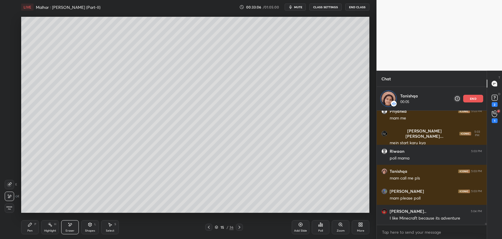
click at [34, 226] on div "Pen P" at bounding box center [30, 227] width 18 height 14
click at [34, 231] on div "Pen P" at bounding box center [30, 227] width 18 height 14
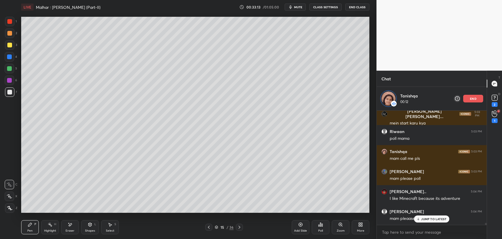
click at [440, 220] on p "JUMP TO LATEST" at bounding box center [433, 219] width 25 height 4
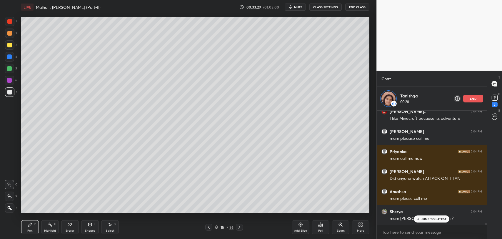
scroll to position [6460, 0]
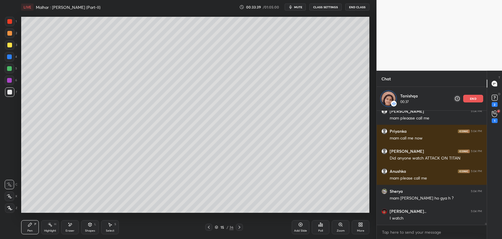
click at [184, 217] on div "Pen P Highlight H Eraser Shapes L Select S 15 / 36 Add Slide Poll Zoom More" at bounding box center [195, 227] width 348 height 24
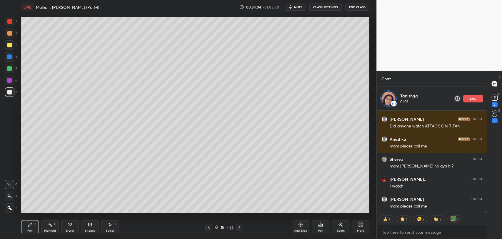
scroll to position [6512, 0]
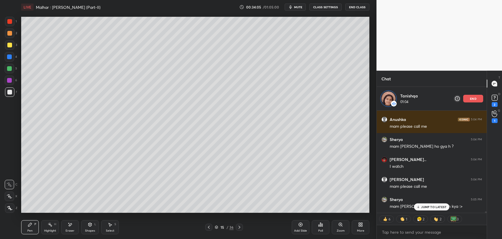
click at [426, 207] on p "JUMP TO LATEST" at bounding box center [433, 207] width 25 height 4
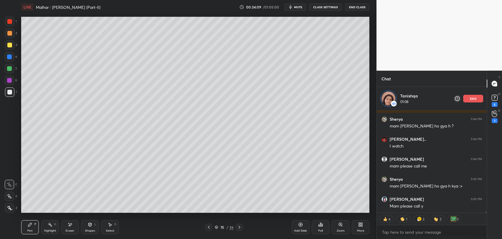
click at [468, 101] on div "end" at bounding box center [474, 99] width 20 height 8
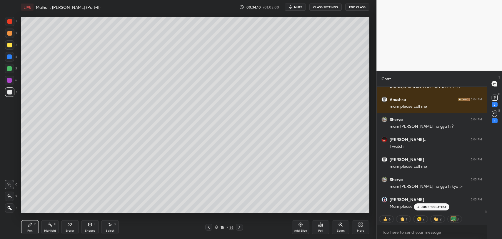
click at [432, 205] on p "JUMP TO LATEST" at bounding box center [433, 207] width 25 height 4
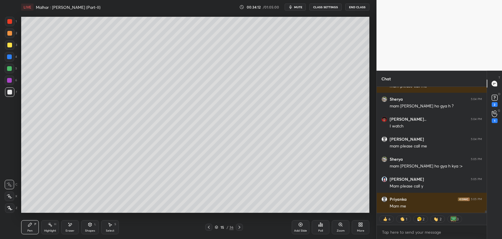
scroll to position [6548, 0]
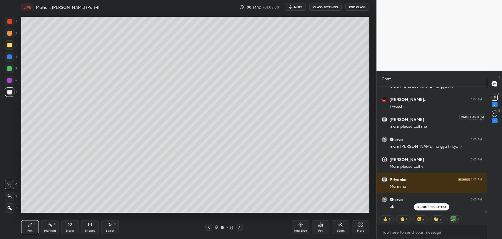
click at [489, 117] on div "1" at bounding box center [495, 116] width 12 height 11
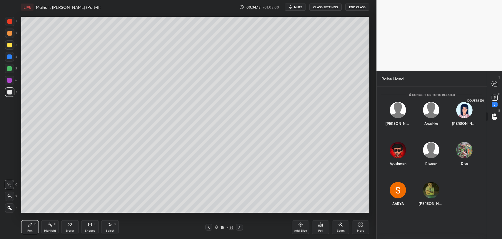
click at [492, 97] on rect at bounding box center [495, 98] width 6 height 6
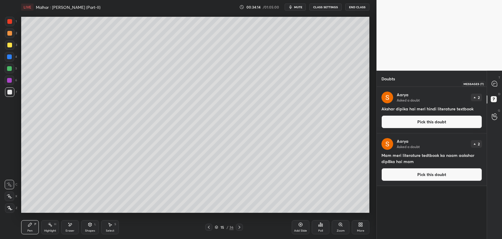
click at [494, 82] on icon at bounding box center [494, 83] width 5 height 5
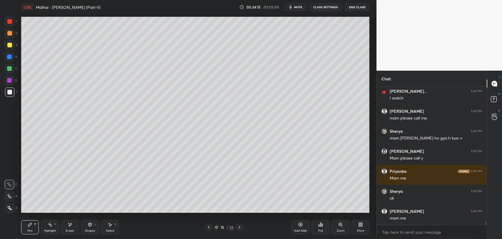
scroll to position [6576, 0]
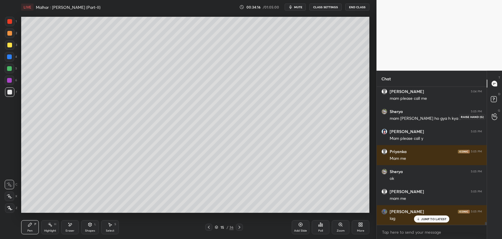
click at [491, 114] on div at bounding box center [495, 116] width 12 height 11
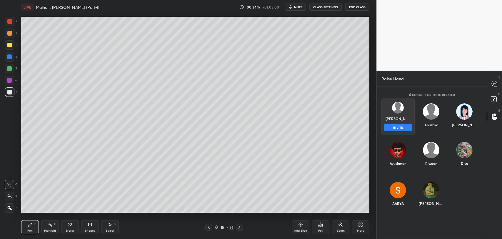
click at [399, 118] on div "[DEMOGRAPHIC_DATA] INVITE" at bounding box center [398, 116] width 33 height 37
click at [402, 125] on button "INVITE" at bounding box center [398, 128] width 28 height 8
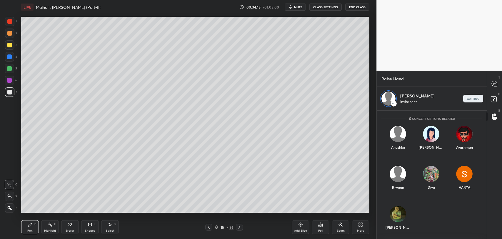
scroll to position [127, 108]
click at [73, 231] on div "Eraser" at bounding box center [70, 230] width 9 height 3
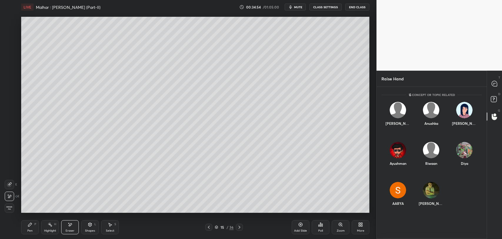
scroll to position [151, 108]
click at [31, 236] on div "Pen P Highlight H Eraser Shapes L Select S 15 / 36 Add Slide Poll Zoom More" at bounding box center [195, 227] width 348 height 24
click at [31, 231] on div "Pen" at bounding box center [29, 230] width 5 height 3
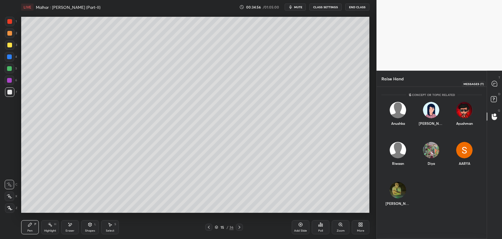
click at [491, 84] on div at bounding box center [495, 83] width 12 height 11
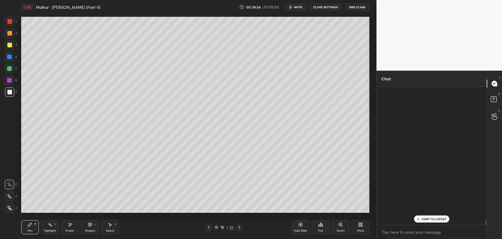
scroll to position [137, 108]
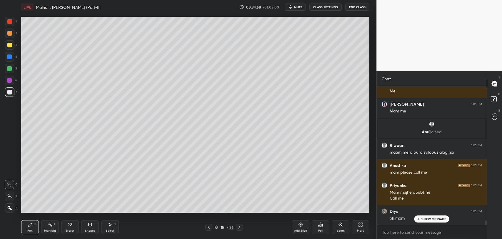
click at [431, 220] on p "1 NEW MESSAGE" at bounding box center [434, 219] width 25 height 4
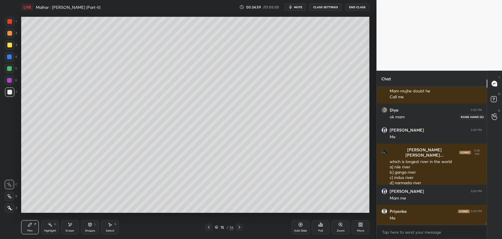
click at [498, 118] on div at bounding box center [495, 116] width 12 height 11
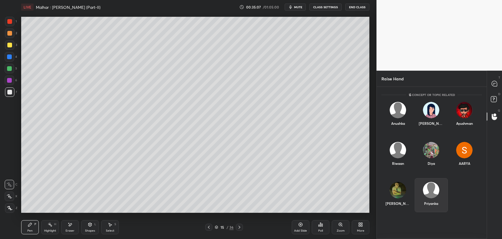
click at [441, 195] on div "Priyanka" at bounding box center [431, 195] width 33 height 34
click at [436, 205] on button "INVITE" at bounding box center [432, 208] width 28 height 8
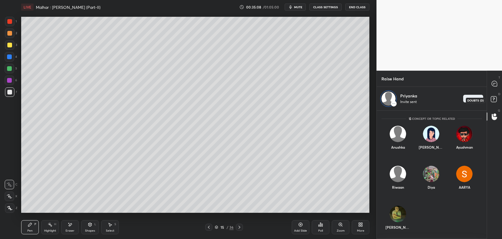
click at [496, 98] on rect at bounding box center [494, 100] width 6 height 6
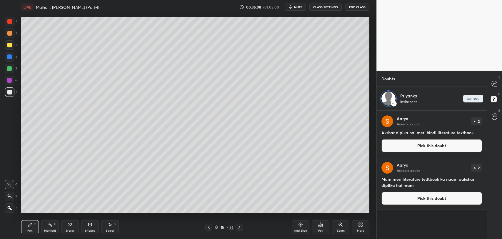
scroll to position [127, 108]
click at [496, 85] on icon at bounding box center [494, 83] width 5 height 5
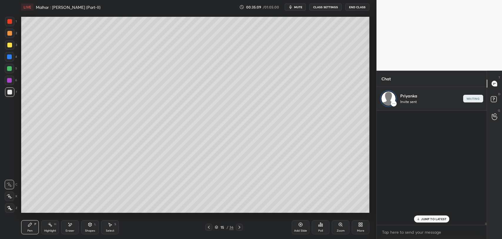
scroll to position [113, 108]
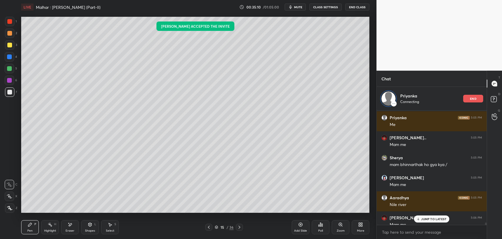
click at [428, 220] on p "JUMP TO LATEST" at bounding box center [433, 219] width 25 height 4
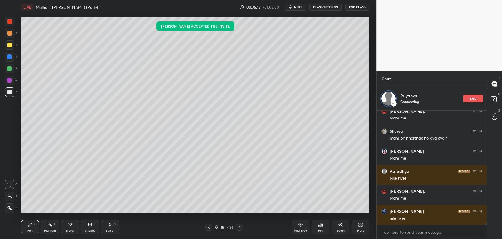
scroll to position [6989, 0]
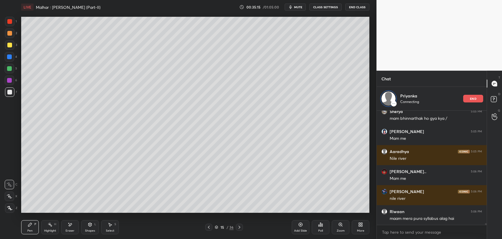
click at [419, 215] on div "Sherya 5:05 PM mam bhinnarthak ho gya kya / [PERSON_NAME] 5:05 PM Mam me Aaradh…" at bounding box center [432, 168] width 110 height 114
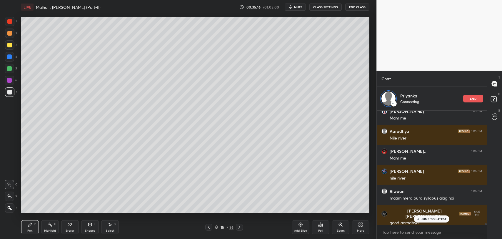
scroll to position [7029, 0]
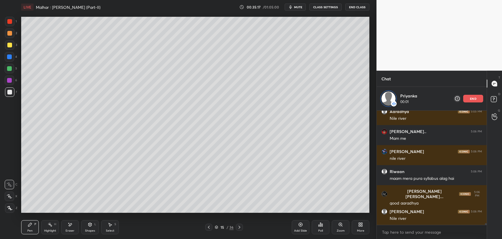
click at [435, 219] on div "Nile river" at bounding box center [436, 219] width 92 height 6
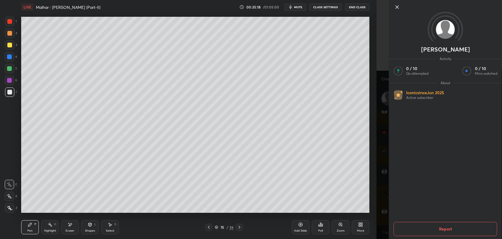
click at [396, 9] on icon at bounding box center [397, 7] width 7 height 7
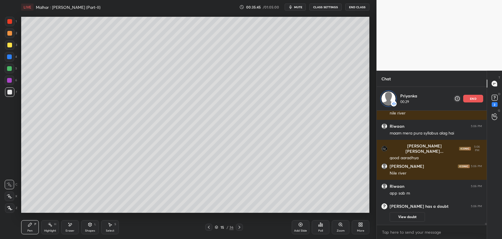
scroll to position [6359, 0]
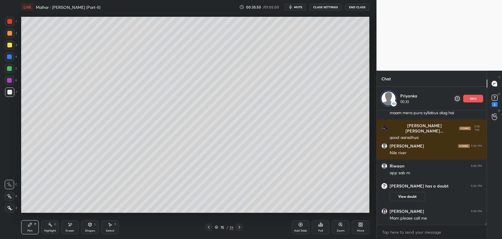
click at [474, 100] on div "end" at bounding box center [474, 99] width 20 height 8
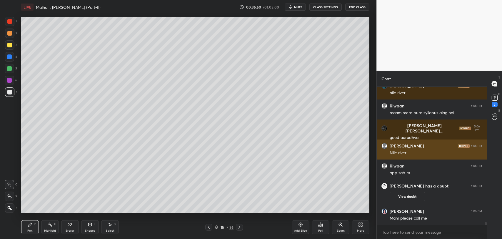
scroll to position [6335, 0]
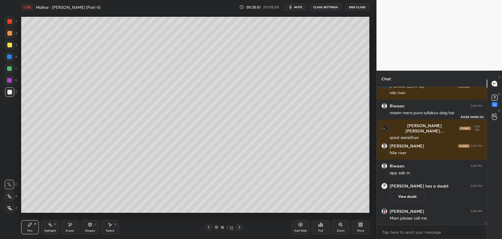
click at [496, 114] on circle at bounding box center [495, 115] width 2 height 2
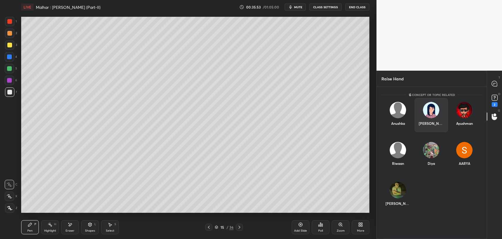
click at [428, 112] on img "grid" at bounding box center [431, 110] width 16 height 16
click at [434, 125] on button "INVITE" at bounding box center [432, 128] width 28 height 8
click at [470, 98] on div "Ayushman" at bounding box center [464, 115] width 33 height 34
click at [496, 84] on icon at bounding box center [494, 83] width 5 height 5
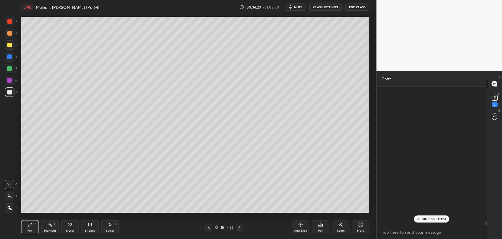
scroll to position [137, 108]
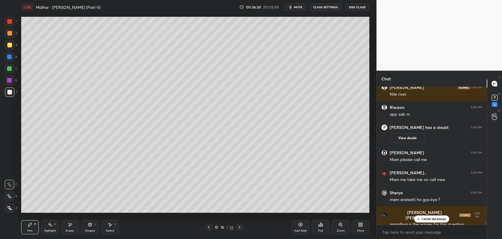
click at [430, 217] on p "1 NEW MESSAGE" at bounding box center [434, 219] width 25 height 4
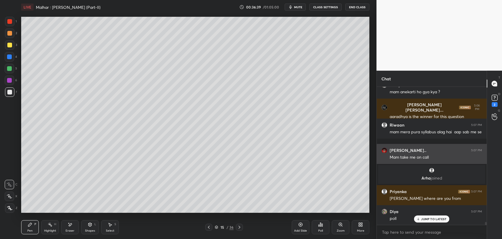
scroll to position [6597, 0]
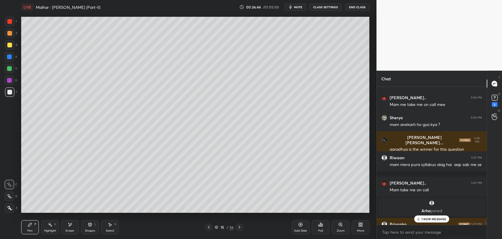
click at [440, 218] on p "1 NEW MESSAGE" at bounding box center [434, 219] width 25 height 4
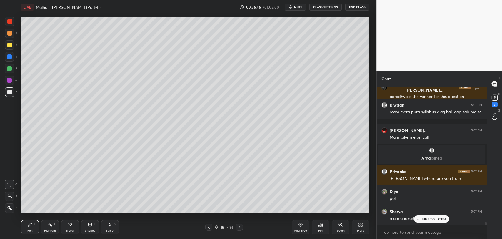
click at [426, 218] on p "JUMP TO LATEST" at bounding box center [433, 219] width 25 height 4
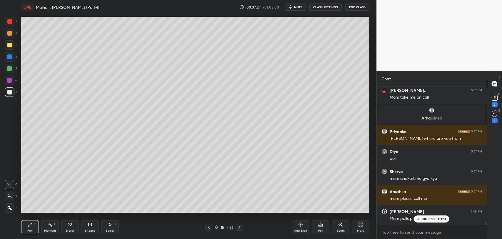
scroll to position [6710, 0]
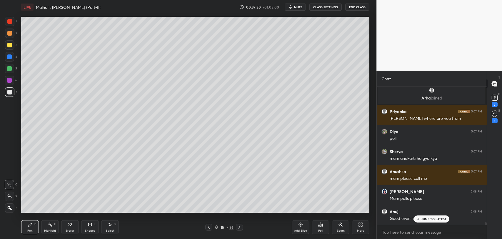
click at [418, 217] on icon at bounding box center [419, 219] width 4 height 4
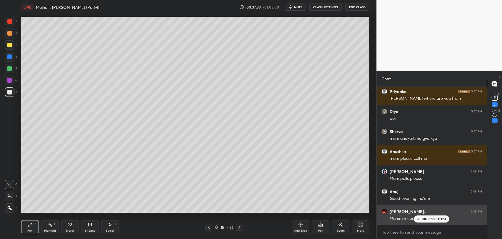
click at [423, 222] on div "[PERSON_NAME].. 5:08 PM Mamm meee" at bounding box center [432, 215] width 110 height 20
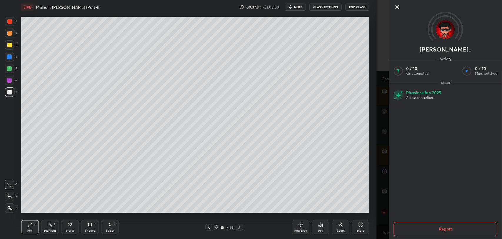
scroll to position [6750, 0]
click at [393, 8] on div at bounding box center [445, 17] width 113 height 34
click at [394, 8] on icon at bounding box center [397, 7] width 7 height 7
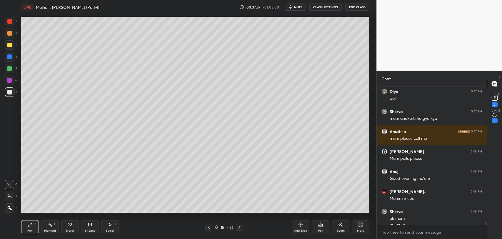
scroll to position [6756, 0]
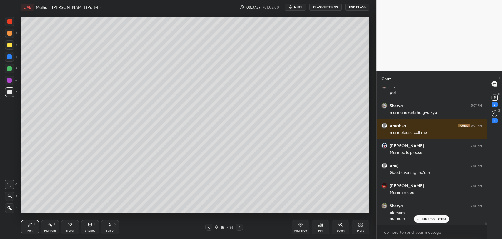
click at [427, 217] on p "JUMP TO LATEST" at bounding box center [433, 219] width 25 height 4
click at [493, 116] on icon at bounding box center [494, 114] width 5 height 6
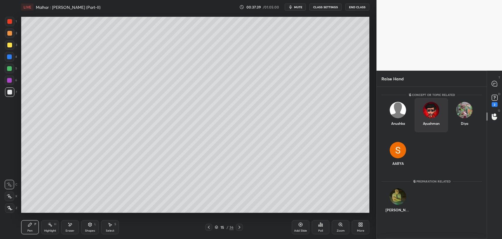
click at [433, 113] on img "grid" at bounding box center [431, 110] width 16 height 16
click at [433, 127] on button "INVITE" at bounding box center [432, 128] width 28 height 8
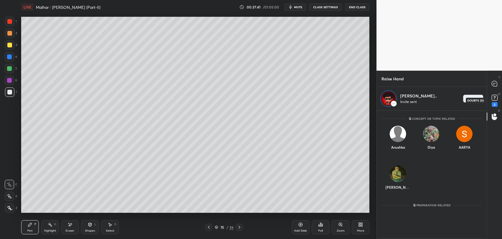
click at [497, 97] on rect at bounding box center [495, 98] width 6 height 6
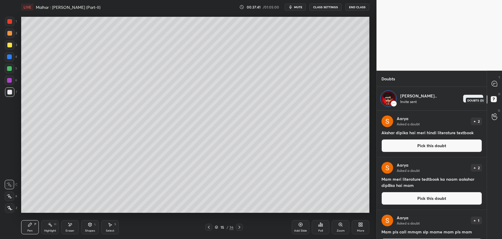
scroll to position [127, 108]
click at [492, 85] on icon at bounding box center [495, 84] width 6 height 6
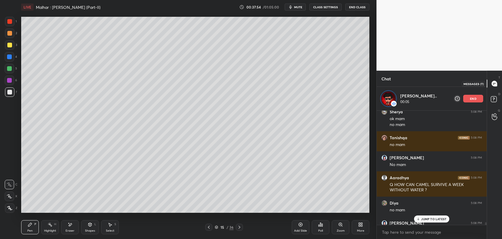
scroll to position [113, 108]
click at [430, 218] on p "JUMP TO LATEST" at bounding box center [433, 219] width 25 height 4
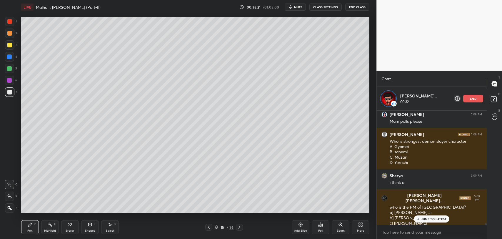
scroll to position [7002, 0]
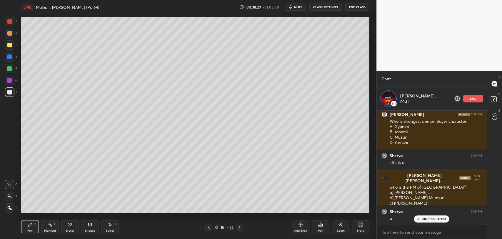
click at [302, 226] on icon at bounding box center [300, 224] width 5 height 5
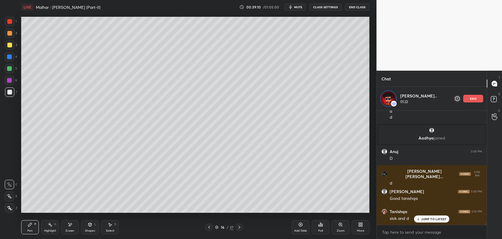
scroll to position [7315, 0]
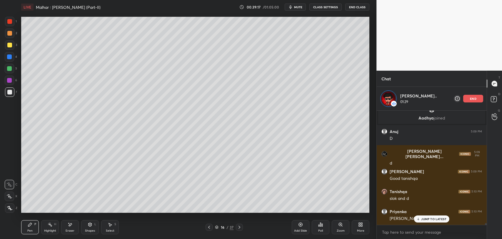
click at [421, 220] on div "JUMP TO LATEST" at bounding box center [431, 218] width 35 height 7
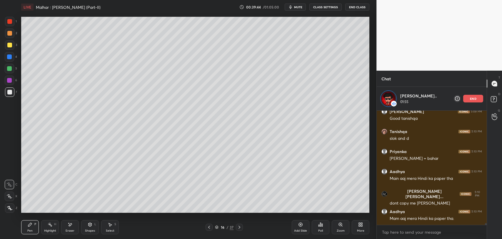
scroll to position [7395, 0]
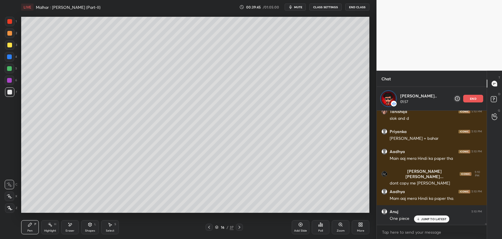
click at [434, 219] on p "JUMP TO LATEST" at bounding box center [433, 219] width 25 height 4
click at [209, 229] on div at bounding box center [209, 227] width 7 height 7
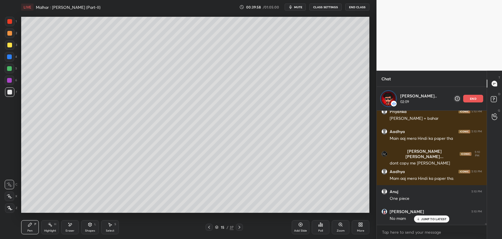
click at [440, 218] on p "JUMP TO LATEST" at bounding box center [433, 219] width 25 height 4
click at [477, 99] on div "end" at bounding box center [474, 99] width 20 height 8
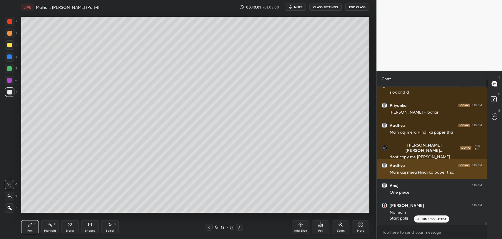
scroll to position [7397, 0]
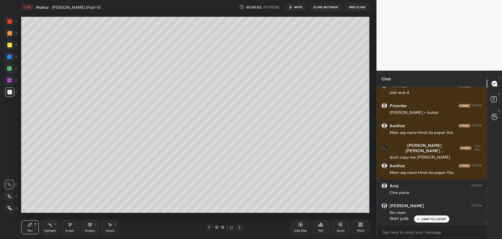
click at [426, 219] on p "JUMP TO LATEST" at bounding box center [433, 219] width 25 height 4
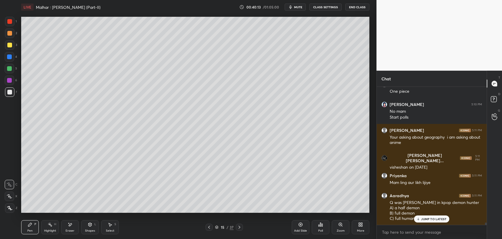
scroll to position [7539, 0]
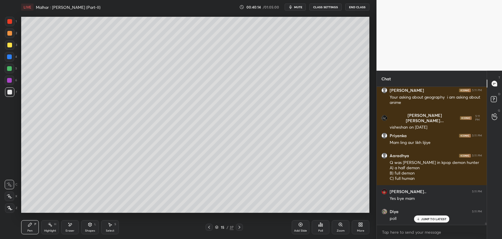
click at [428, 218] on p "JUMP TO LATEST" at bounding box center [433, 219] width 25 height 4
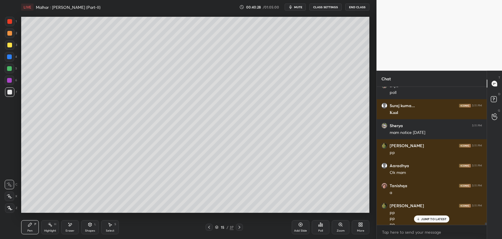
scroll to position [7734, 0]
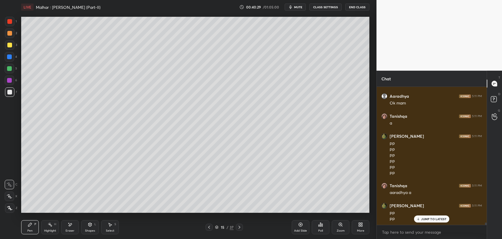
click at [225, 227] on div "15" at bounding box center [223, 227] width 6 height 4
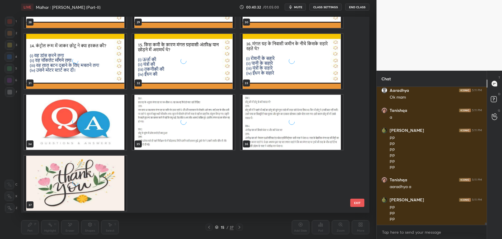
scroll to position [7760, 0]
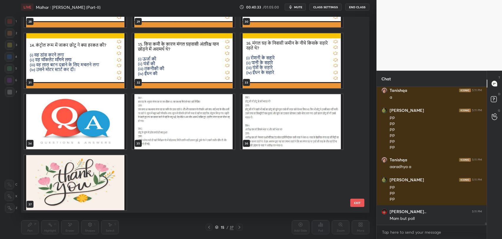
click at [185, 132] on img "grid" at bounding box center [183, 121] width 102 height 55
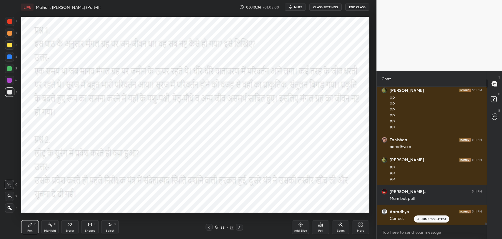
scroll to position [7800, 0]
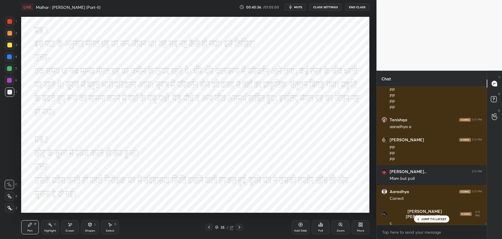
click at [9, 21] on div at bounding box center [9, 21] width 5 height 5
click at [6, 21] on div at bounding box center [9, 21] width 9 height 9
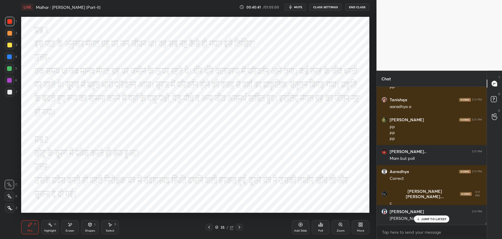
scroll to position [7840, 0]
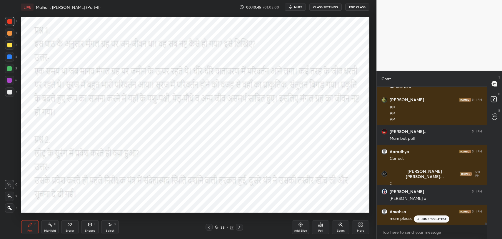
click at [242, 227] on div at bounding box center [239, 227] width 7 height 7
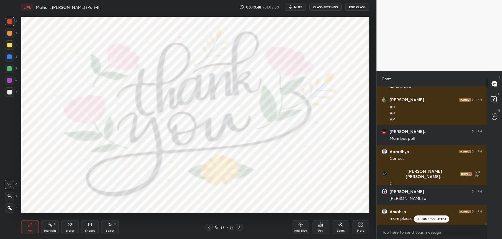
click at [212, 228] on div at bounding box center [209, 227] width 7 height 7
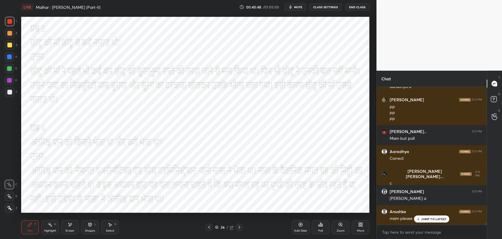
click at [221, 227] on div "36" at bounding box center [223, 227] width 6 height 4
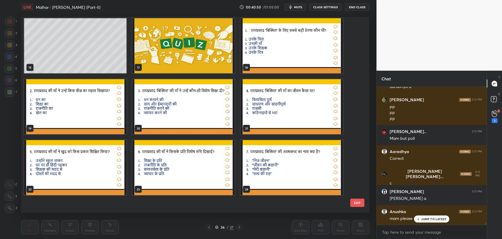
scroll to position [240, 0]
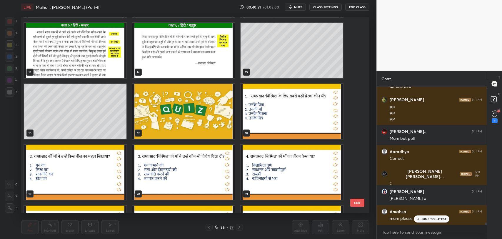
click at [273, 111] on img "grid" at bounding box center [292, 111] width 102 height 55
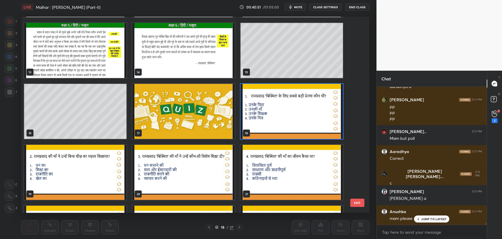
click at [273, 111] on img "grid" at bounding box center [292, 111] width 102 height 55
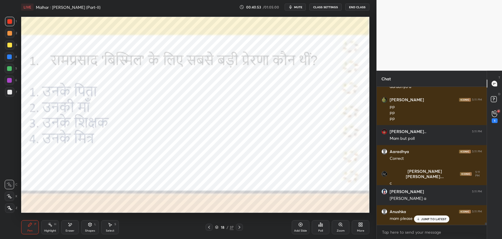
click at [428, 220] on p "JUMP TO LATEST" at bounding box center [433, 219] width 25 height 4
click at [496, 115] on icon at bounding box center [495, 113] width 6 height 7
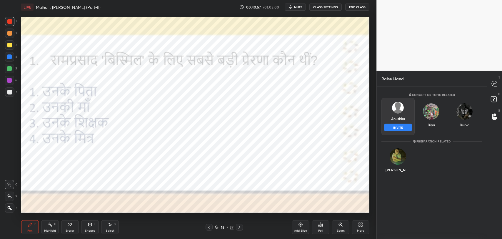
click at [391, 120] on div "Anushka INVITE" at bounding box center [398, 116] width 33 height 37
click at [395, 125] on button "INVITE" at bounding box center [398, 128] width 28 height 8
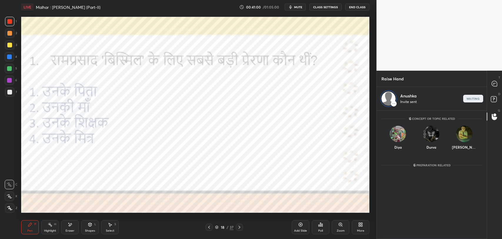
click at [240, 225] on icon at bounding box center [239, 227] width 5 height 5
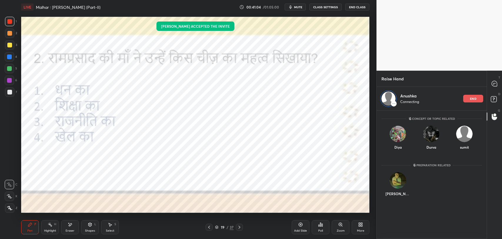
click at [239, 222] on div "Pen P Highlight H Eraser Shapes L Select S 19 / 37 Add Slide Poll Zoom More" at bounding box center [195, 227] width 348 height 24
click at [223, 226] on div "19" at bounding box center [223, 227] width 6 height 4
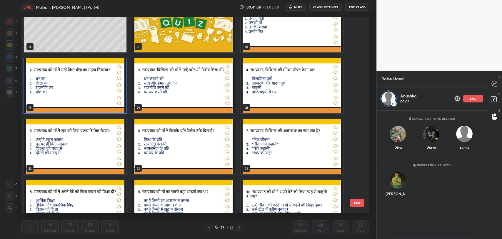
scroll to position [328, 0]
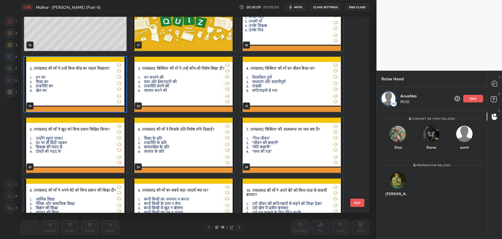
click at [267, 148] on img "grid" at bounding box center [292, 145] width 102 height 55
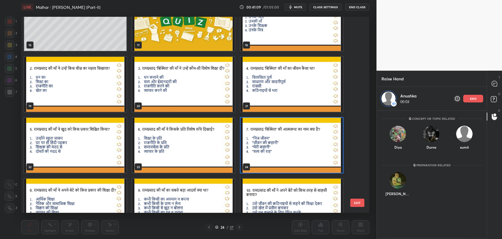
click at [267, 148] on img "grid" at bounding box center [292, 145] width 102 height 55
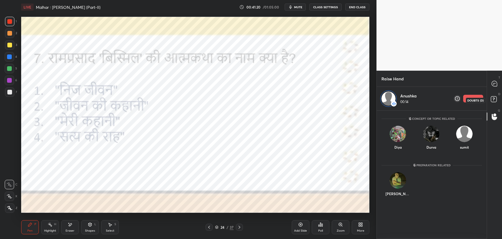
click at [498, 99] on icon at bounding box center [495, 100] width 11 height 11
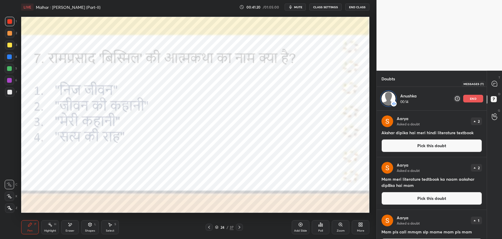
click at [493, 85] on icon at bounding box center [494, 83] width 5 height 5
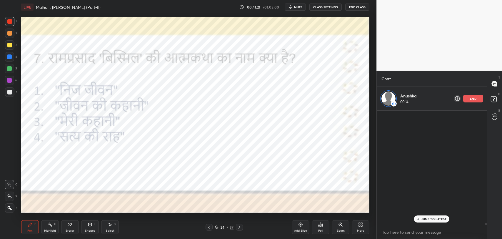
scroll to position [113, 108]
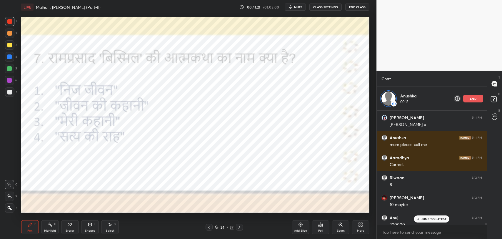
click at [423, 219] on p "JUMP TO LATEST" at bounding box center [433, 219] width 25 height 4
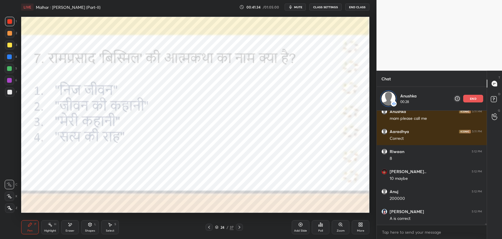
scroll to position [7984, 0]
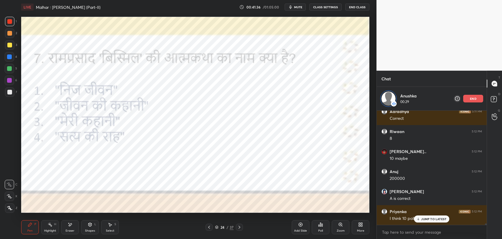
click at [434, 221] on div "JUMP TO LATEST" at bounding box center [431, 218] width 35 height 7
click at [76, 227] on div "Eraser" at bounding box center [70, 227] width 18 height 14
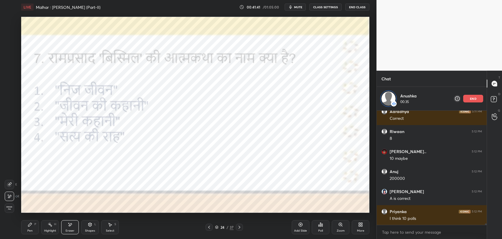
click at [28, 222] on icon at bounding box center [30, 224] width 5 height 5
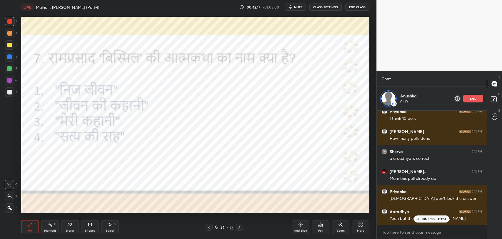
scroll to position [8104, 0]
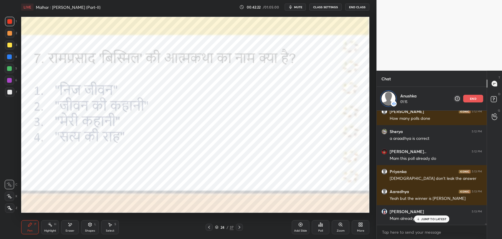
click at [206, 227] on div at bounding box center [209, 227] width 7 height 7
click at [239, 227] on icon at bounding box center [239, 227] width 5 height 5
click at [223, 225] on div "24" at bounding box center [223, 227] width 6 height 4
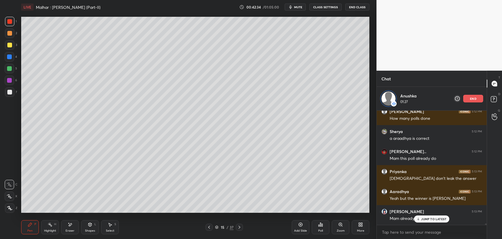
scroll to position [8124, 0]
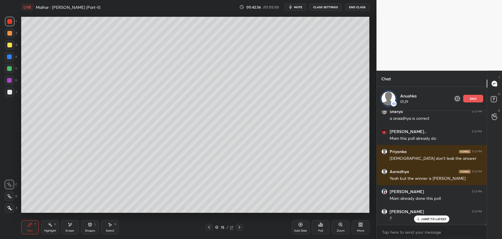
click at [436, 220] on p "JUMP TO LATEST" at bounding box center [433, 219] width 25 height 4
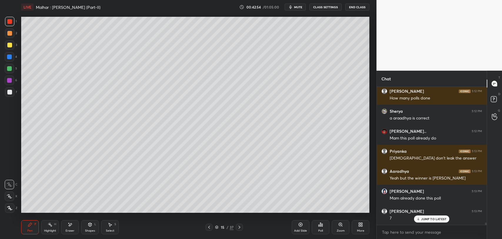
scroll to position [8100, 0]
click at [218, 229] on div "15 / 37" at bounding box center [224, 227] width 19 height 5
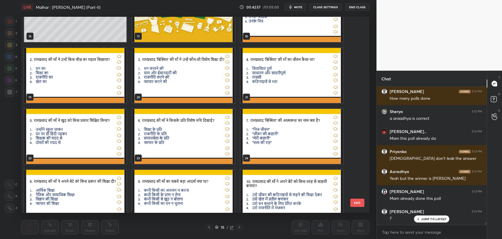
scroll to position [403, 0]
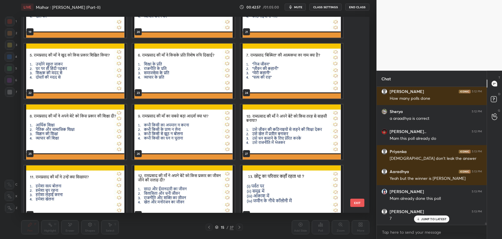
click at [275, 70] on img "grid" at bounding box center [292, 71] width 102 height 55
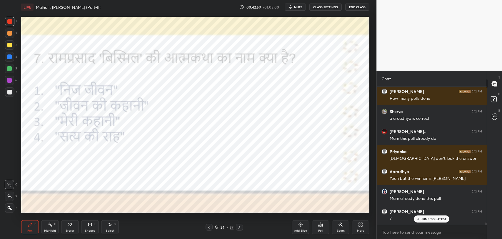
click at [441, 222] on div "JUMP TO LATEST" at bounding box center [431, 218] width 35 height 7
click at [240, 225] on icon at bounding box center [239, 227] width 5 height 5
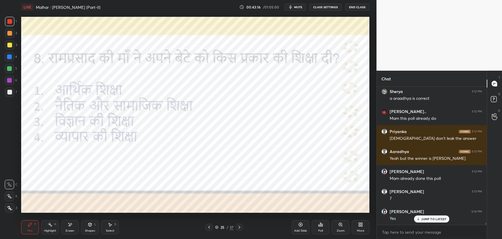
scroll to position [8140, 0]
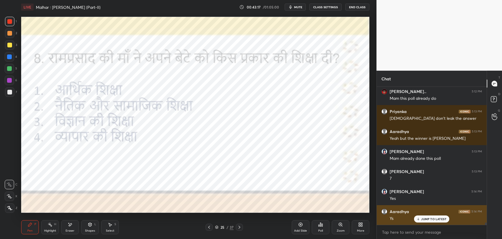
click at [427, 215] on div "Ys" at bounding box center [436, 218] width 92 height 7
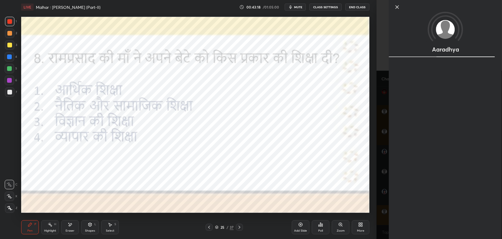
scroll to position [8160, 0]
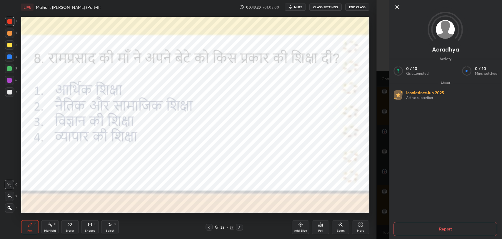
click at [400, 5] on icon at bounding box center [397, 7] width 7 height 7
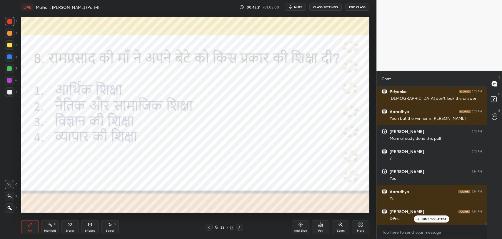
click at [426, 219] on p "JUMP TO LATEST" at bounding box center [433, 219] width 25 height 4
click at [237, 229] on icon at bounding box center [239, 227] width 5 height 5
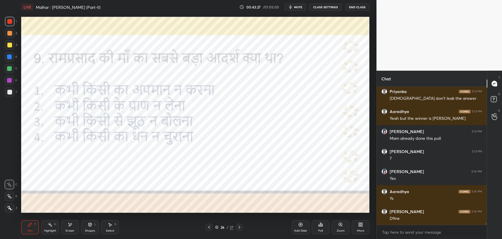
click at [237, 229] on icon at bounding box center [239, 227] width 5 height 5
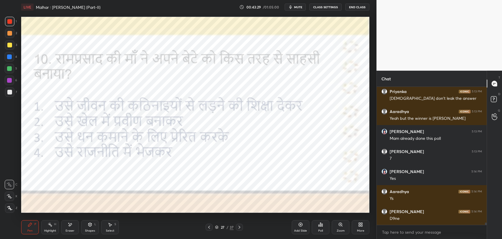
click at [237, 229] on icon at bounding box center [239, 227] width 5 height 5
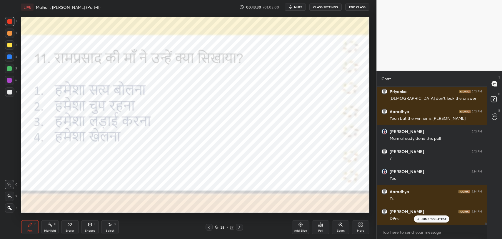
scroll to position [8180, 0]
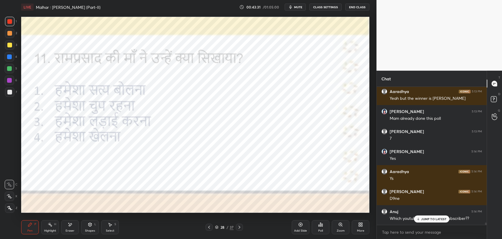
click at [209, 224] on div at bounding box center [209, 227] width 7 height 7
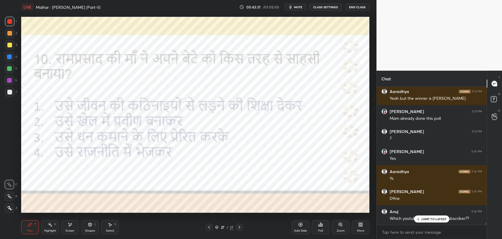
click at [209, 224] on div at bounding box center [209, 227] width 7 height 7
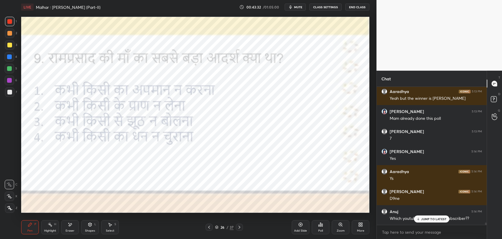
click at [209, 224] on div at bounding box center [209, 227] width 7 height 7
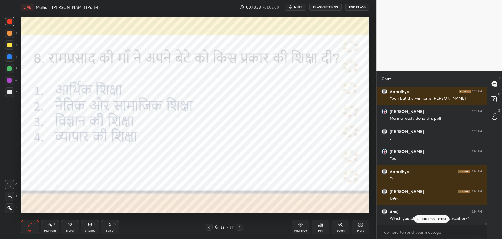
click at [445, 220] on p "JUMP TO LATEST" at bounding box center [433, 219] width 25 height 4
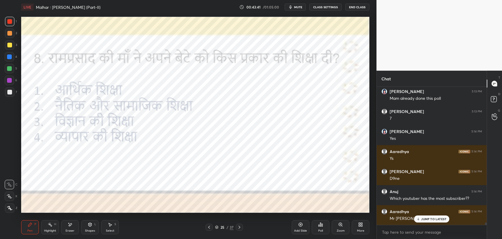
scroll to position [8236, 0]
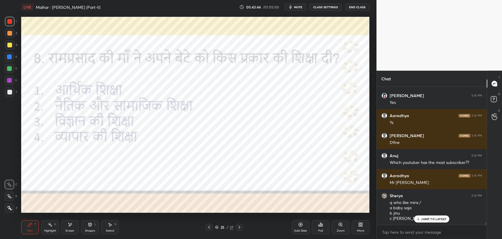
click at [322, 227] on div "Poll" at bounding box center [321, 227] width 18 height 14
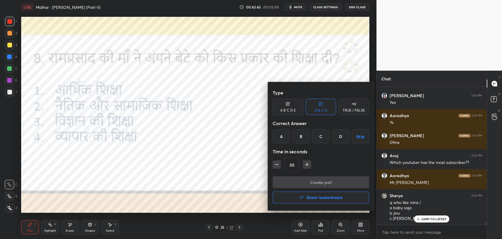
click at [300, 136] on div "B" at bounding box center [301, 136] width 17 height 14
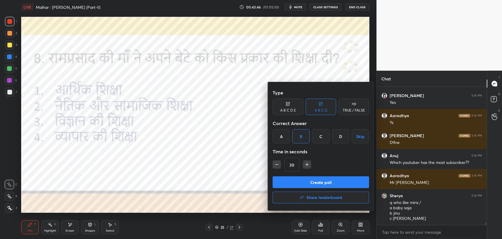
scroll to position [8256, 0]
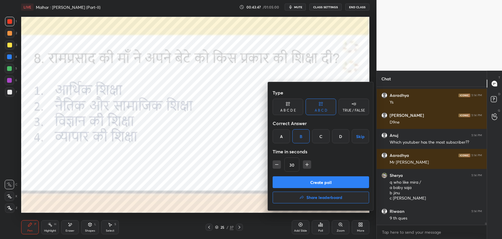
click at [298, 184] on button "Create poll" at bounding box center [321, 182] width 97 height 12
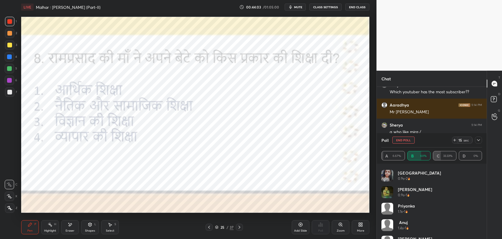
scroll to position [0, 0]
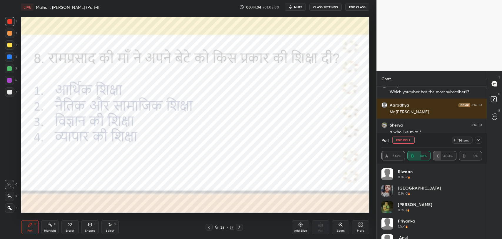
click at [479, 143] on div at bounding box center [478, 140] width 7 height 7
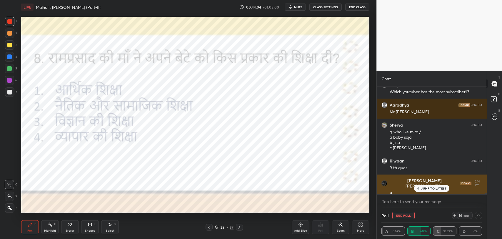
scroll to position [0, 2]
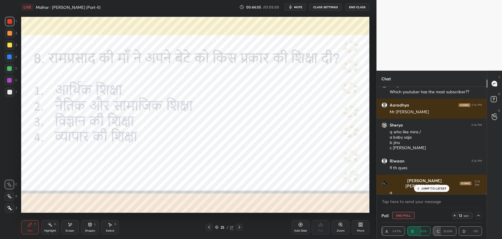
click at [428, 187] on p "JUMP TO LATEST" at bounding box center [433, 189] width 25 height 4
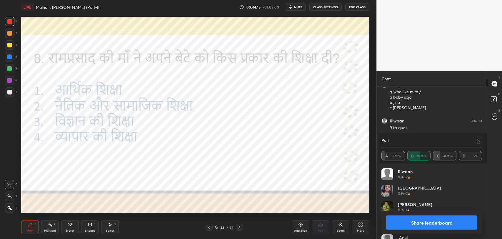
scroll to position [8367, 0]
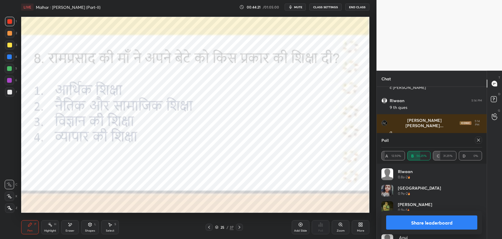
click at [65, 228] on div "Eraser" at bounding box center [70, 227] width 18 height 14
click at [31, 224] on icon at bounding box center [30, 225] width 4 height 4
click at [481, 138] on div at bounding box center [478, 140] width 7 height 7
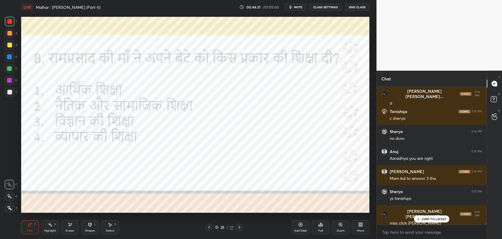
click at [429, 220] on p "JUMP TO LATEST" at bounding box center [433, 219] width 25 height 4
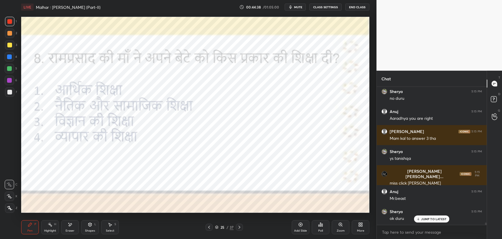
click at [424, 222] on div "JUMP TO LATEST" at bounding box center [431, 218] width 35 height 7
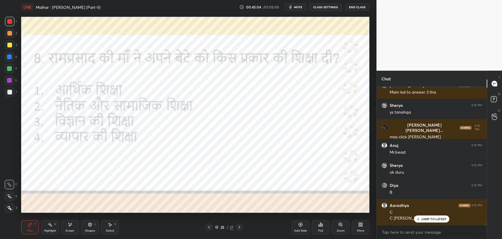
scroll to position [8502, 0]
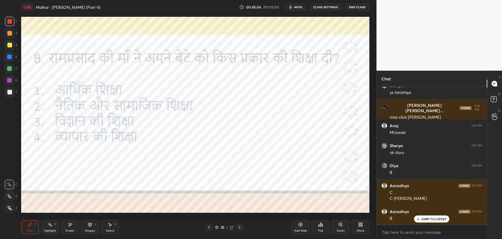
click at [431, 221] on div "JUMP TO LATEST" at bounding box center [431, 218] width 35 height 7
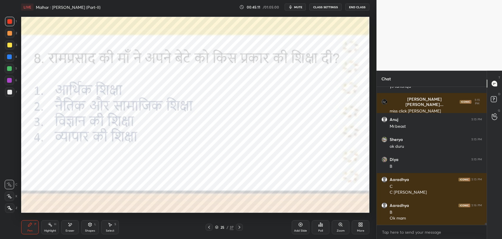
click at [240, 227] on icon at bounding box center [239, 227] width 5 height 5
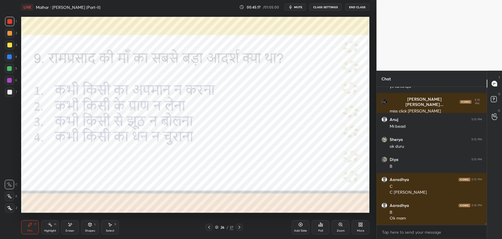
scroll to position [8528, 0]
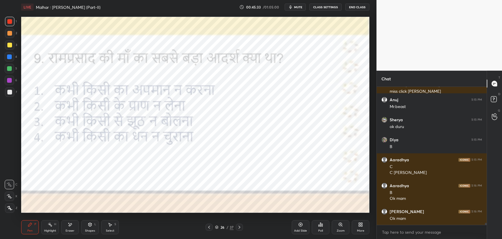
click at [293, 6] on icon "button" at bounding box center [290, 7] width 5 height 5
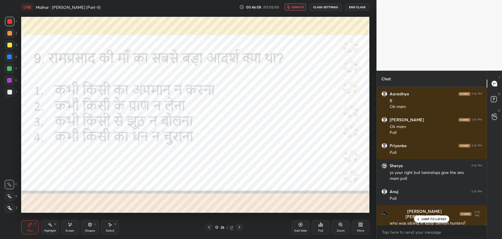
click at [304, 8] on span "unmute" at bounding box center [298, 7] width 13 height 4
click at [319, 227] on div "Poll" at bounding box center [321, 227] width 18 height 14
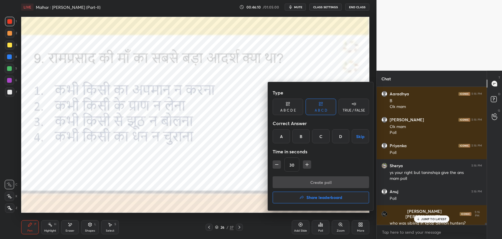
click at [306, 137] on div "B" at bounding box center [301, 136] width 17 height 14
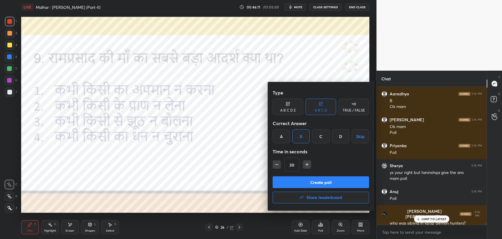
click at [308, 186] on button "Create poll" at bounding box center [321, 182] width 97 height 12
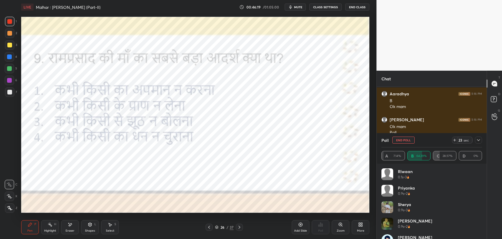
scroll to position [8671, 0]
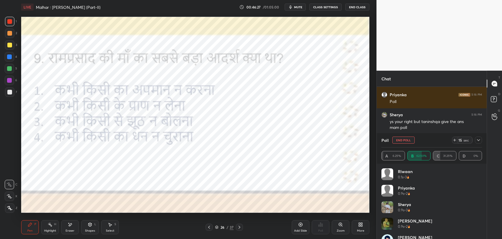
click at [479, 138] on icon at bounding box center [478, 140] width 5 height 5
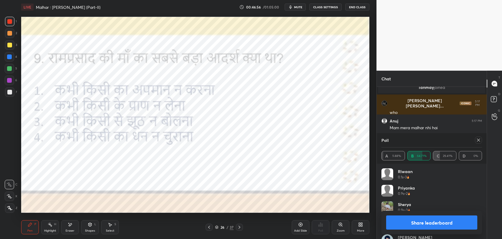
scroll to position [7985, 0]
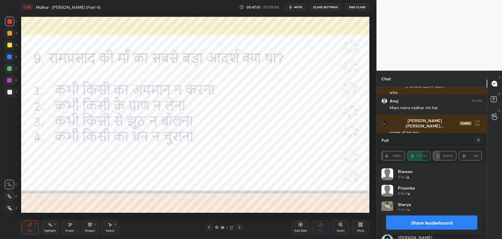
click at [480, 138] on icon at bounding box center [478, 140] width 5 height 5
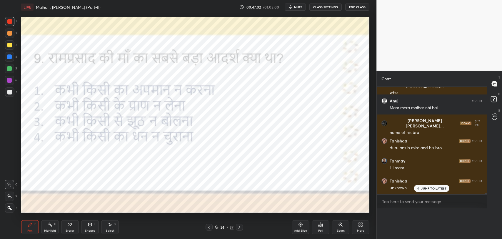
scroll to position [2, 2]
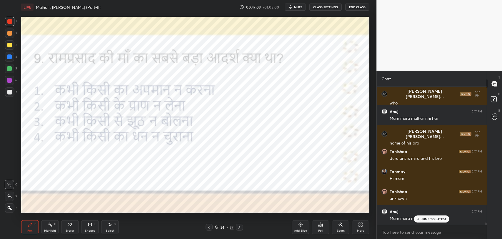
click at [421, 218] on div "JUMP TO LATEST" at bounding box center [431, 218] width 35 height 7
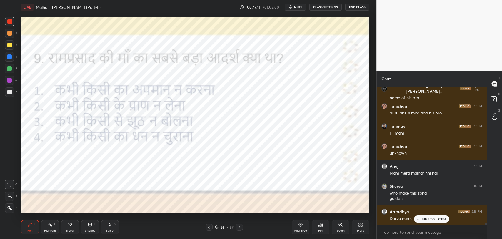
click at [421, 222] on div "JUMP TO LATEST" at bounding box center [431, 218] width 35 height 7
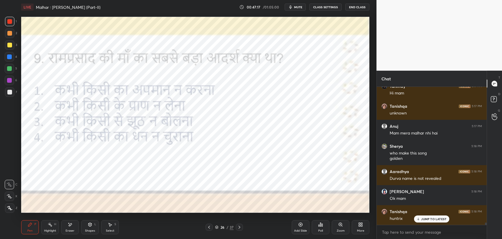
click at [432, 217] on p "JUMP TO LATEST" at bounding box center [433, 219] width 25 height 4
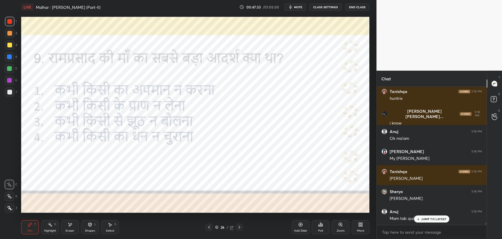
click at [423, 217] on p "JUMP TO LATEST" at bounding box center [433, 219] width 25 height 4
click at [73, 226] on div "Eraser" at bounding box center [70, 227] width 18 height 14
click at [33, 224] on div "Pen P" at bounding box center [30, 227] width 18 height 14
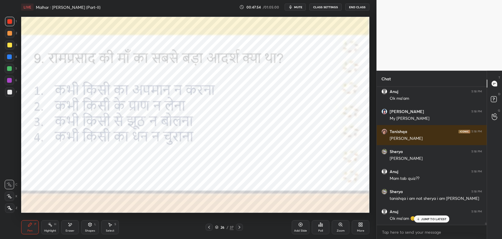
click at [239, 227] on icon at bounding box center [239, 227] width 5 height 5
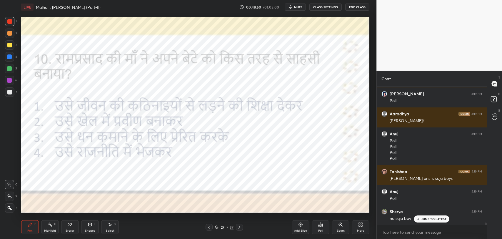
scroll to position [8478, 0]
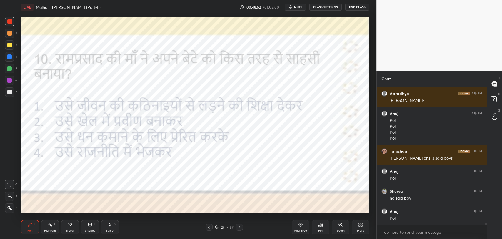
click at [318, 228] on div "Poll" at bounding box center [321, 227] width 18 height 14
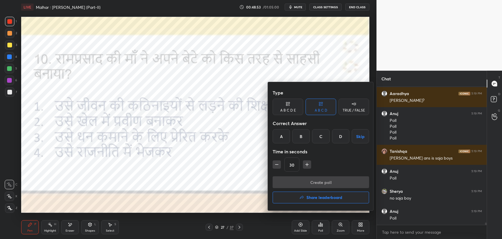
scroll to position [8483, 0]
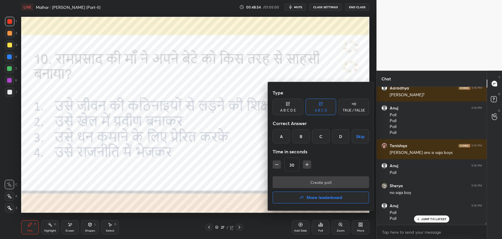
click at [276, 134] on div "A" at bounding box center [281, 136] width 17 height 14
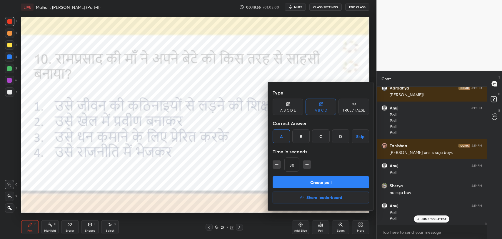
click at [296, 184] on button "Create poll" at bounding box center [321, 182] width 97 height 12
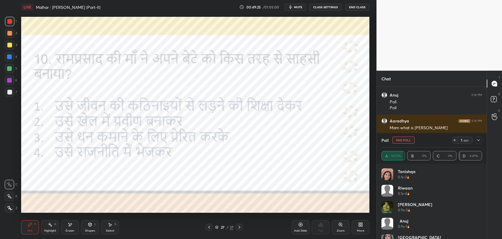
scroll to position [8600, 0]
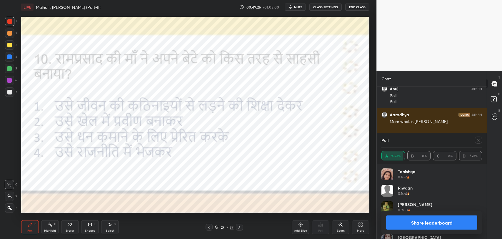
click at [480, 140] on icon at bounding box center [478, 140] width 5 height 5
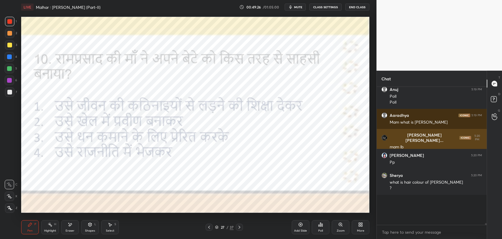
scroll to position [2, 2]
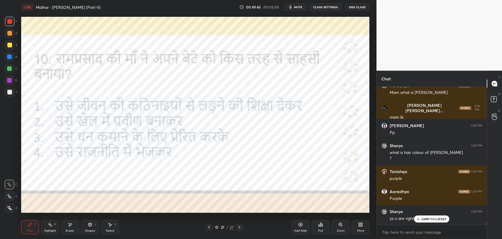
click at [421, 218] on div "JUMP TO LATEST" at bounding box center [431, 218] width 35 height 7
click at [238, 228] on icon at bounding box center [239, 227] width 5 height 5
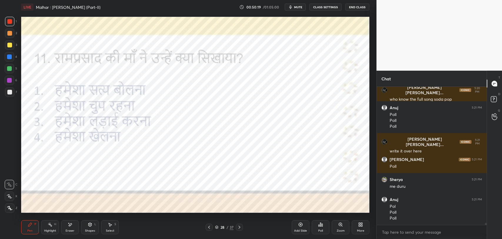
scroll to position [8799, 0]
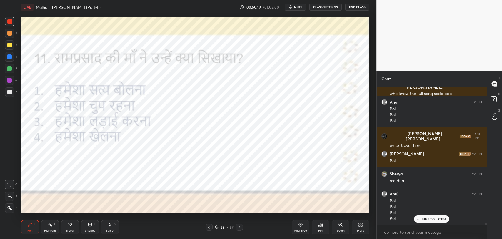
click at [319, 229] on div "Poll" at bounding box center [320, 230] width 5 height 3
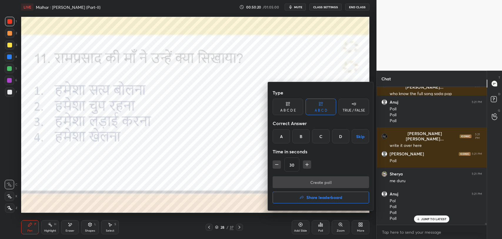
click at [280, 133] on div "A" at bounding box center [281, 136] width 17 height 14
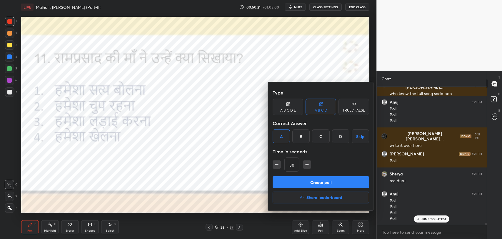
click at [301, 185] on button "Create poll" at bounding box center [321, 182] width 97 height 12
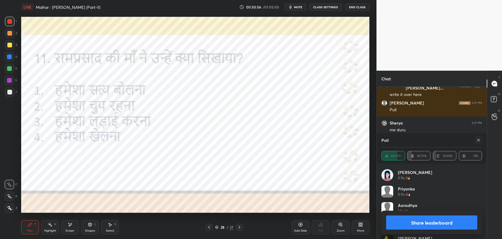
scroll to position [8869, 0]
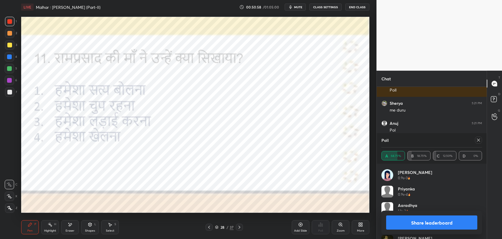
click at [482, 139] on div at bounding box center [478, 140] width 7 height 7
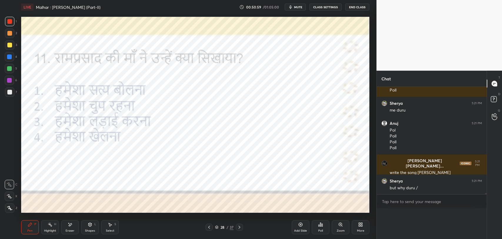
scroll to position [115, 108]
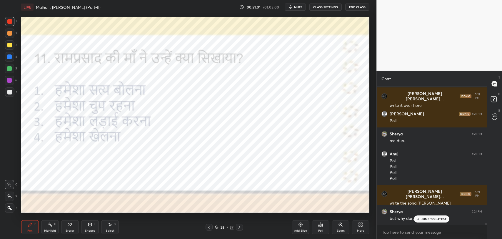
click at [426, 220] on p "JUMP TO LATEST" at bounding box center [433, 219] width 25 height 4
click at [238, 228] on icon at bounding box center [239, 227] width 5 height 5
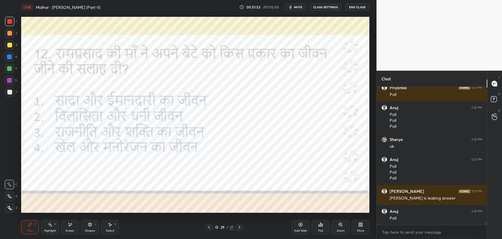
click at [323, 226] on icon at bounding box center [322, 225] width 1 height 3
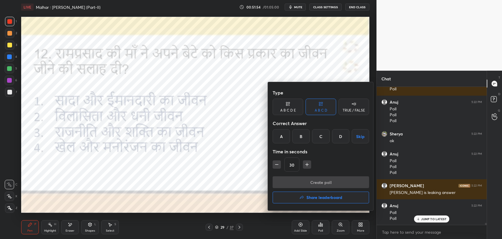
drag, startPoint x: 283, startPoint y: 135, endPoint x: 295, endPoint y: 175, distance: 42.1
click at [283, 135] on div "A" at bounding box center [281, 136] width 17 height 14
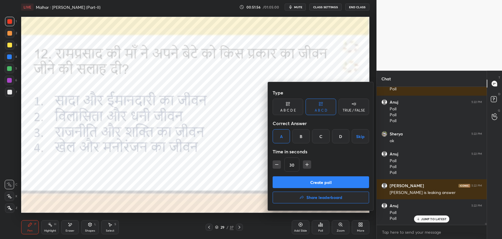
click at [300, 181] on button "Create poll" at bounding box center [321, 182] width 97 height 12
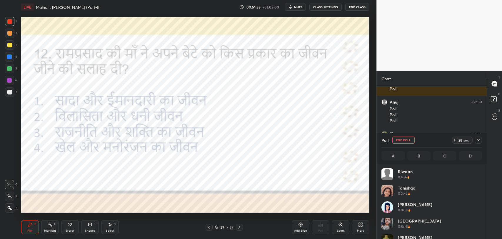
scroll to position [69, 99]
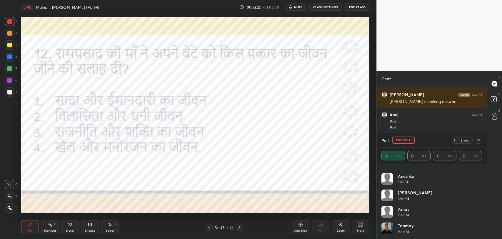
click at [480, 137] on div at bounding box center [478, 140] width 7 height 7
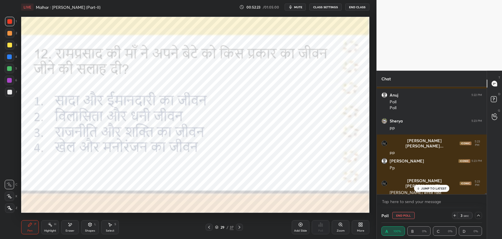
click at [429, 190] on p "JUMP TO LATEST" at bounding box center [433, 189] width 25 height 4
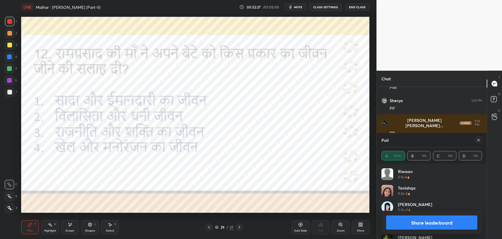
click at [480, 143] on div at bounding box center [478, 140] width 7 height 7
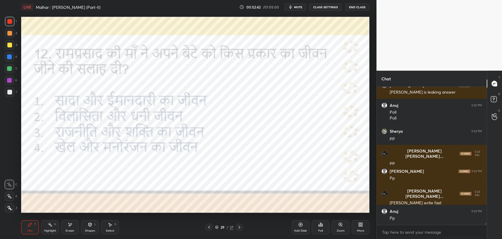
click at [239, 230] on div at bounding box center [239, 227] width 7 height 7
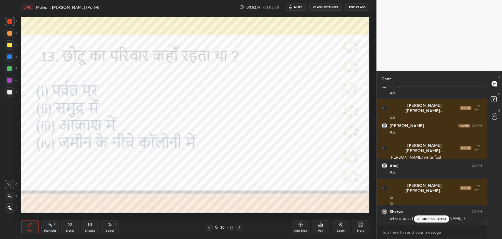
click at [239, 225] on icon at bounding box center [239, 227] width 5 height 5
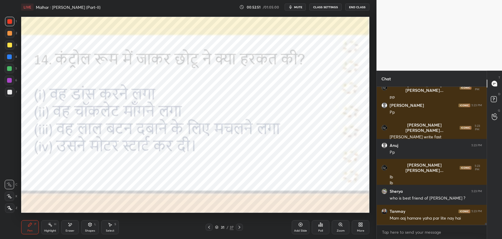
click at [240, 225] on icon at bounding box center [239, 227] width 5 height 5
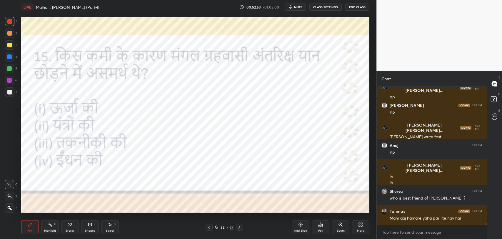
click at [240, 225] on icon at bounding box center [239, 227] width 5 height 5
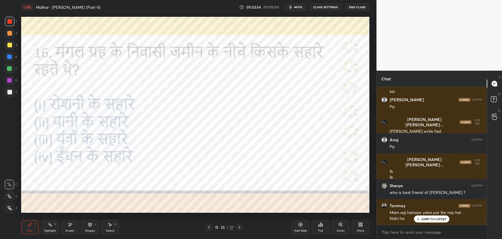
click at [240, 226] on icon at bounding box center [239, 227] width 5 height 5
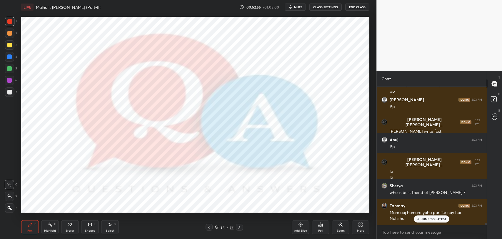
click at [209, 227] on icon at bounding box center [209, 227] width 2 height 3
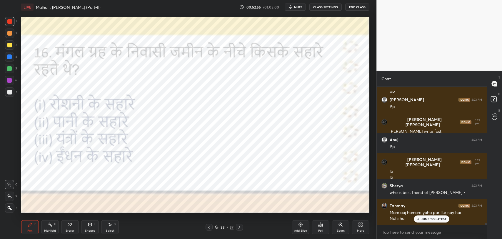
click at [210, 228] on icon at bounding box center [209, 227] width 5 height 5
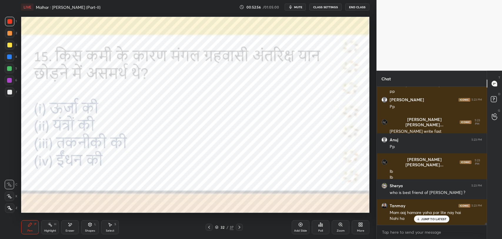
click at [210, 227] on icon at bounding box center [209, 227] width 5 height 5
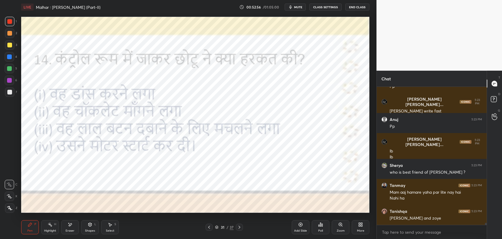
click at [212, 227] on div at bounding box center [209, 227] width 7 height 7
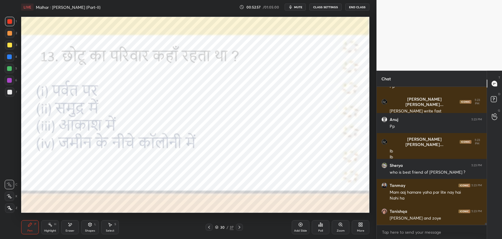
click at [212, 228] on div at bounding box center [209, 227] width 7 height 7
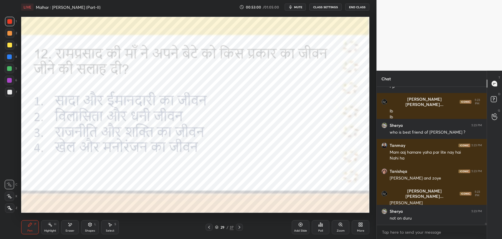
click at [419, 221] on div "[PERSON_NAME] [PERSON_NAME]... 5:23 PM [PERSON_NAME] write fast Anuj 5:23 PM Pp…" at bounding box center [432, 156] width 110 height 138
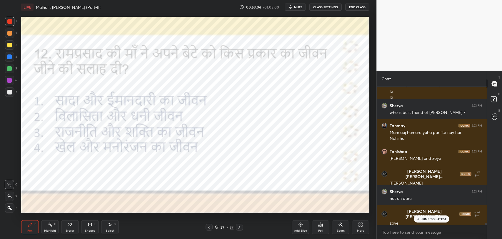
click at [442, 217] on p "JUMP TO LATEST" at bounding box center [433, 219] width 25 height 4
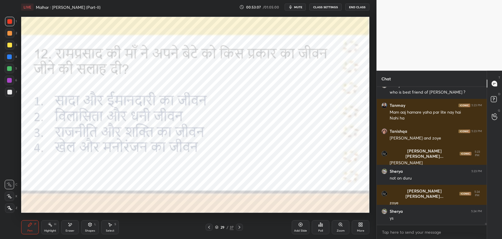
click at [305, 225] on div "Add Slide" at bounding box center [301, 227] width 18 height 14
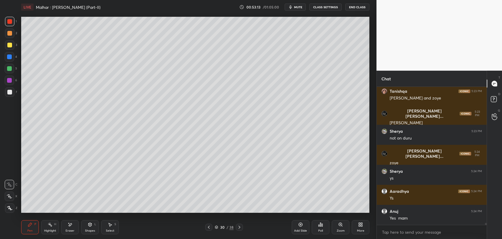
click at [9, 90] on div at bounding box center [9, 92] width 5 height 5
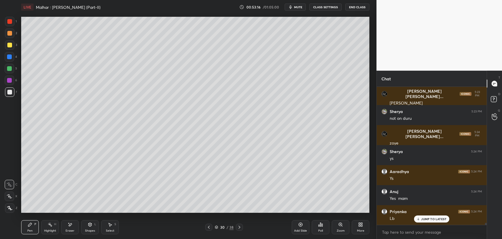
click at [326, 225] on div "Poll" at bounding box center [321, 227] width 18 height 14
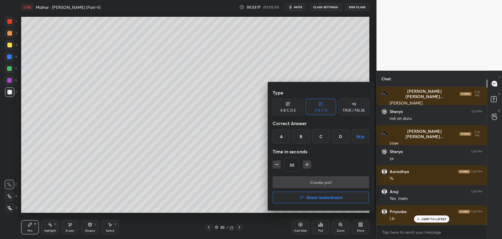
click at [317, 196] on h4 "Share leaderboard" at bounding box center [325, 197] width 36 height 4
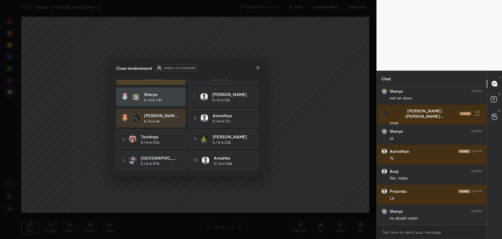
scroll to position [15, 0]
click at [258, 70] on div at bounding box center [258, 68] width 5 height 6
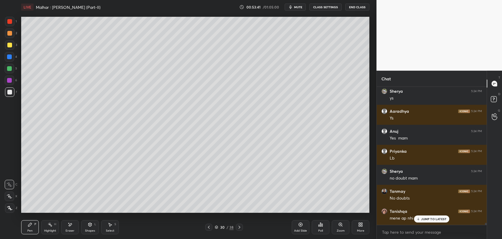
scroll to position [9500, 0]
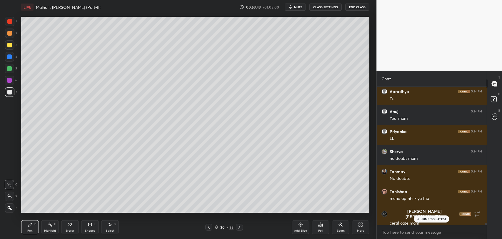
click at [70, 222] on icon at bounding box center [70, 224] width 5 height 5
click at [26, 226] on div "Pen P" at bounding box center [30, 227] width 18 height 14
click at [11, 96] on div at bounding box center [9, 91] width 9 height 9
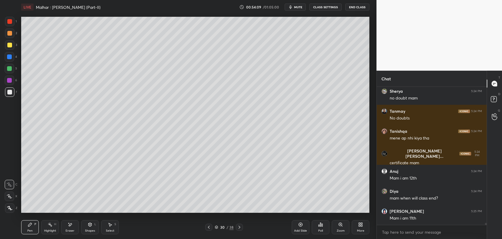
scroll to position [9580, 0]
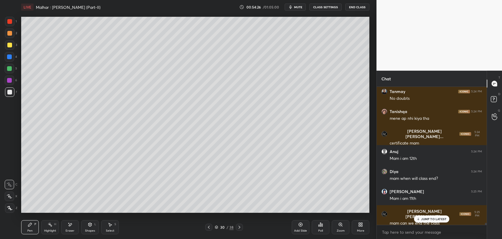
click at [69, 227] on div "Eraser" at bounding box center [70, 227] width 18 height 14
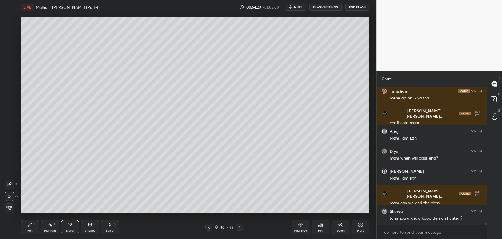
click at [35, 224] on div "P" at bounding box center [35, 224] width 2 height 3
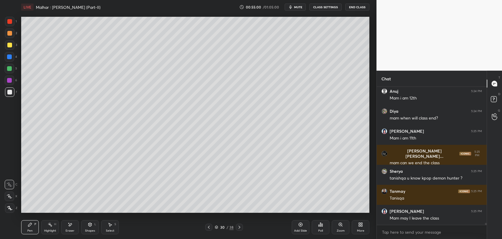
scroll to position [9661, 0]
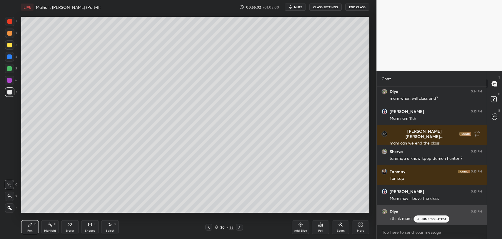
click at [435, 219] on p "JUMP TO LATEST" at bounding box center [433, 219] width 25 height 4
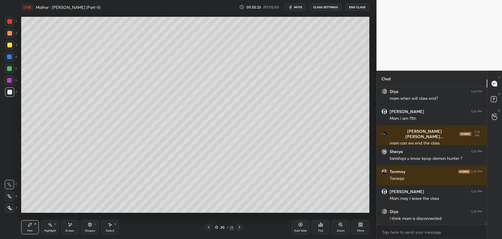
scroll to position [9681, 0]
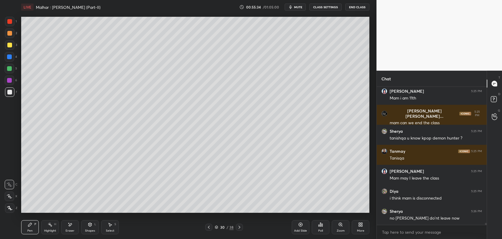
click at [68, 227] on div "Eraser" at bounding box center [70, 227] width 18 height 14
click at [24, 228] on div "Pen P" at bounding box center [30, 227] width 18 height 14
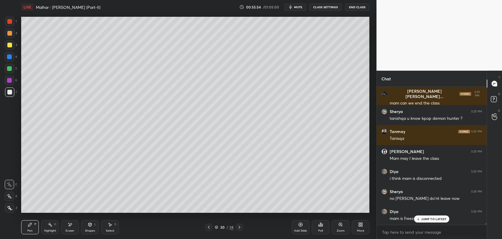
click at [70, 227] on div "Eraser" at bounding box center [70, 227] width 18 height 14
click at [34, 226] on div "P" at bounding box center [35, 224] width 2 height 3
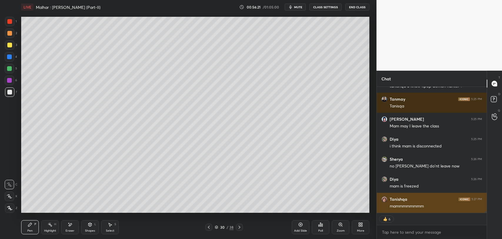
scroll to position [9753, 0]
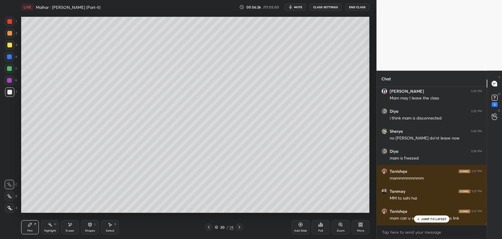
scroll to position [9786, 0]
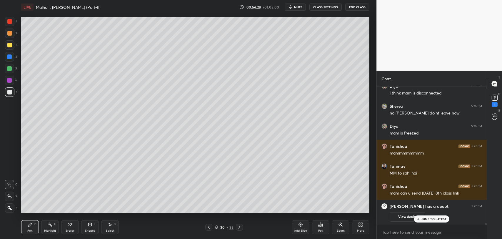
click at [436, 220] on p "JUMP TO LATEST" at bounding box center [433, 219] width 25 height 4
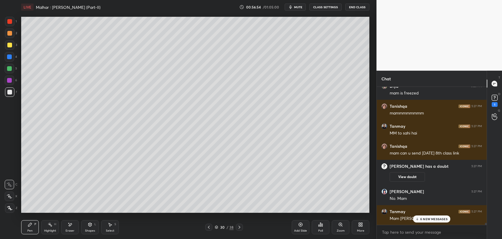
scroll to position [9344, 0]
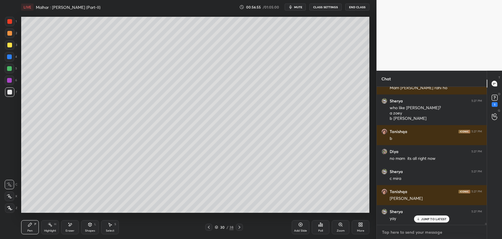
type textarea "x"
click at [406, 229] on textarea at bounding box center [432, 231] width 101 height 9
paste textarea "[URL][DOMAIN_NAME]"
type textarea "[URL][DOMAIN_NAME]"
type textarea "x"
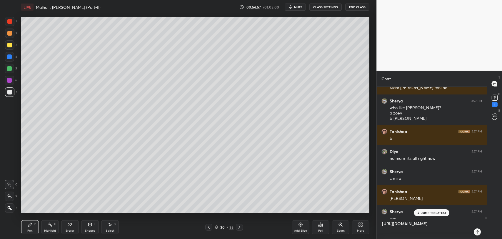
scroll to position [151, 108]
type textarea "[URL][DOMAIN_NAME]"
type textarea "x"
click at [428, 215] on div "JUMP TO LATEST" at bounding box center [431, 212] width 35 height 7
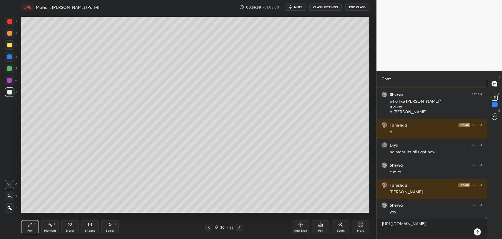
click at [479, 233] on icon at bounding box center [477, 232] width 5 height 5
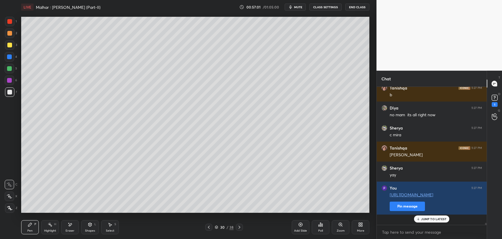
click at [430, 218] on p "JUMP TO LATEST" at bounding box center [433, 219] width 25 height 4
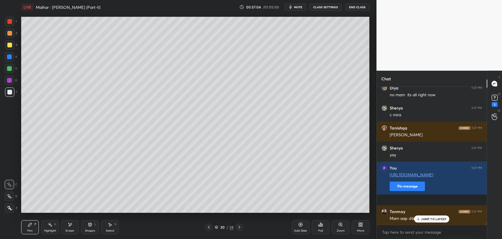
click at [435, 216] on div "JUMP TO LATEST" at bounding box center [431, 218] width 35 height 7
click at [291, 6] on icon "button" at bounding box center [290, 7] width 5 height 5
click at [290, 6] on icon "button" at bounding box center [289, 7] width 4 height 4
click at [68, 225] on icon at bounding box center [70, 224] width 5 height 5
click at [29, 226] on icon at bounding box center [30, 225] width 4 height 4
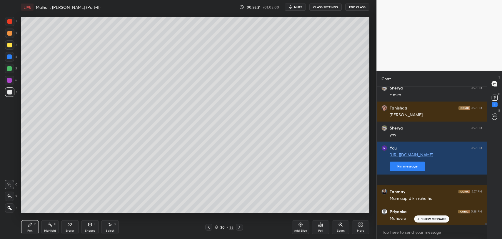
scroll to position [9448, 0]
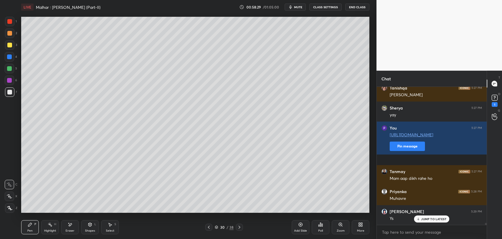
click at [72, 226] on div "Eraser" at bounding box center [70, 227] width 18 height 14
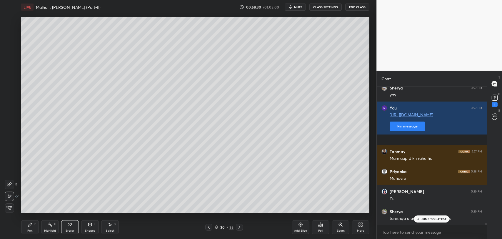
click at [32, 226] on icon at bounding box center [30, 224] width 5 height 5
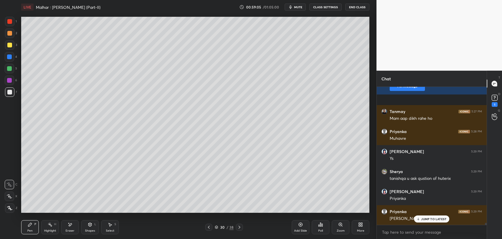
scroll to position [2, 2]
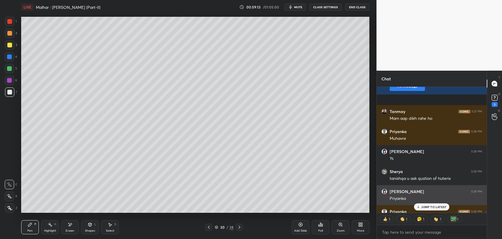
click at [426, 203] on div "[PERSON_NAME] 5:29 PM Priyanka" at bounding box center [432, 195] width 110 height 20
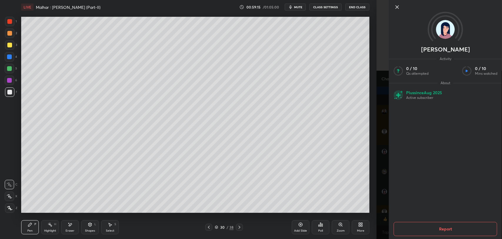
click at [398, 7] on icon at bounding box center [397, 7] width 7 height 7
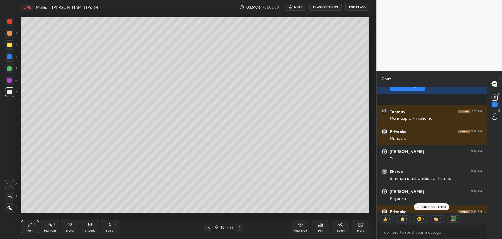
click at [428, 203] on div "JUMP TO LATEST" at bounding box center [431, 206] width 35 height 7
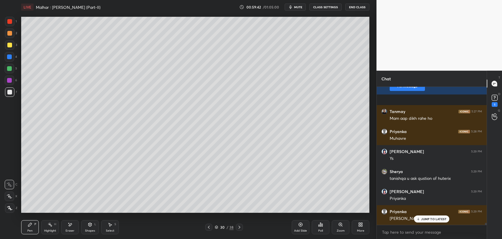
scroll to position [9533, 0]
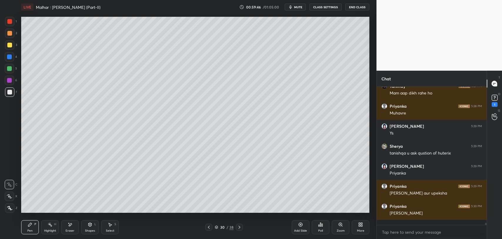
click at [73, 222] on div "Eraser" at bounding box center [70, 227] width 18 height 14
click at [29, 227] on div "Pen P" at bounding box center [30, 227] width 18 height 14
click at [68, 222] on icon at bounding box center [70, 224] width 5 height 5
click at [29, 230] on div "Pen" at bounding box center [29, 230] width 5 height 3
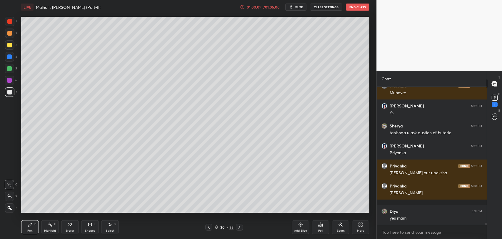
click at [300, 226] on icon at bounding box center [301, 225] width 4 height 4
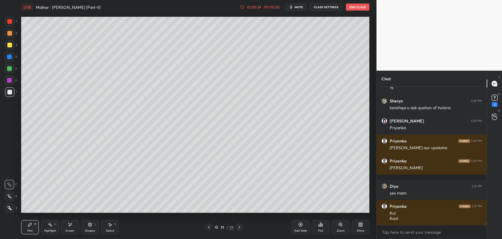
click at [71, 220] on div "Eraser" at bounding box center [70, 227] width 18 height 14
click at [211, 227] on icon at bounding box center [209, 227] width 5 height 5
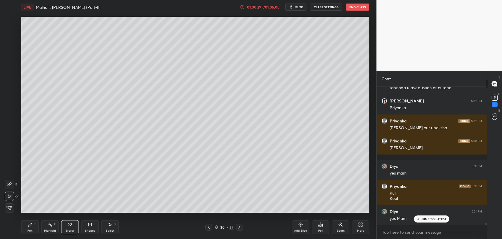
scroll to position [9619, 0]
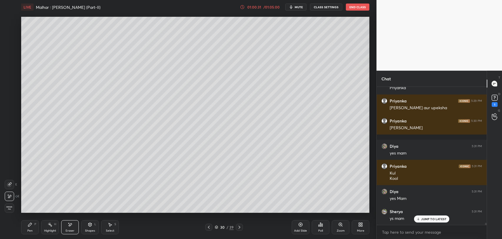
click at [226, 227] on div "30 / 39" at bounding box center [224, 227] width 19 height 5
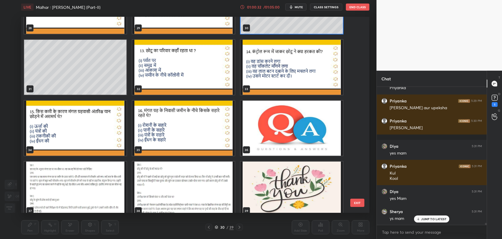
scroll to position [596, 0]
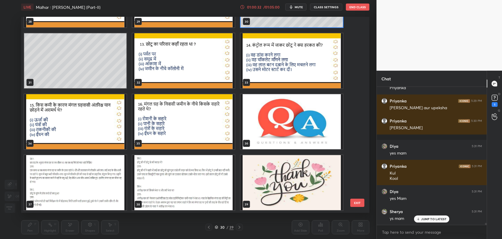
click at [280, 190] on img "grid" at bounding box center [292, 182] width 102 height 55
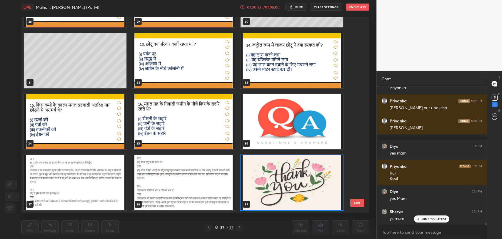
click at [280, 190] on img "grid" at bounding box center [292, 182] width 102 height 55
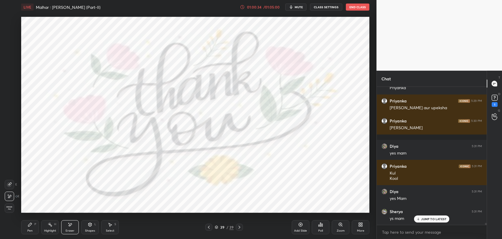
click at [427, 221] on div "JUMP TO LATEST" at bounding box center [431, 218] width 35 height 7
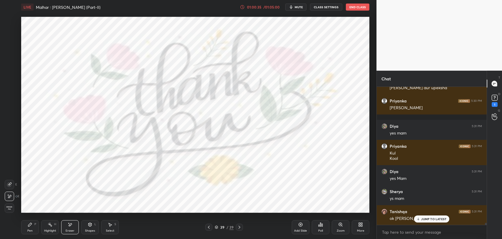
click at [324, 225] on div "Poll" at bounding box center [321, 227] width 18 height 14
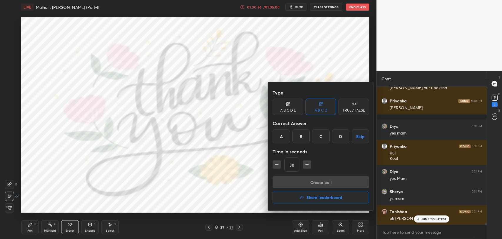
scroll to position [9664, 0]
click at [318, 196] on h4 "Share leaderboard" at bounding box center [325, 197] width 36 height 4
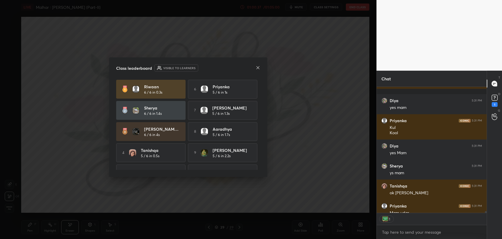
scroll to position [9696, 0]
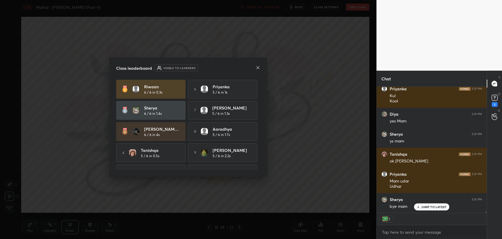
click at [428, 206] on p "JUMP TO LATEST" at bounding box center [433, 207] width 25 height 4
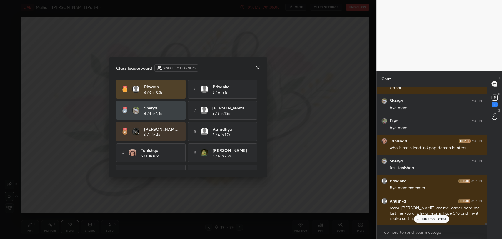
scroll to position [15, 0]
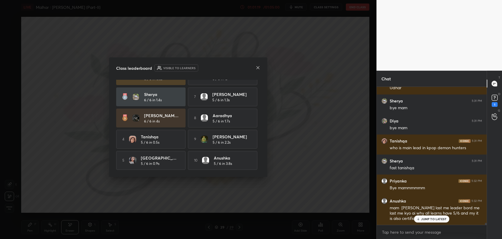
click at [257, 65] on icon at bounding box center [258, 67] width 5 height 5
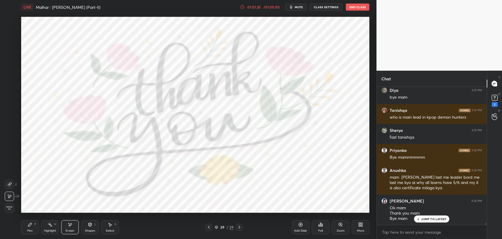
click at [429, 220] on p "JUMP TO LATEST" at bounding box center [433, 219] width 25 height 4
click at [225, 229] on div "39 / 39" at bounding box center [224, 227] width 19 height 5
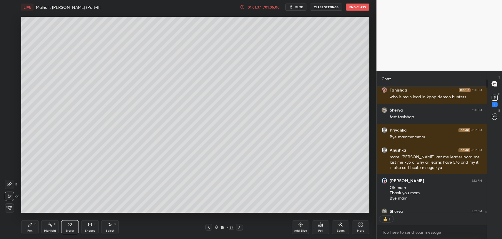
scroll to position [9883, 0]
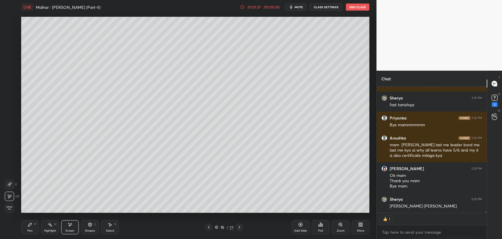
click at [231, 229] on div "39" at bounding box center [232, 227] width 4 height 5
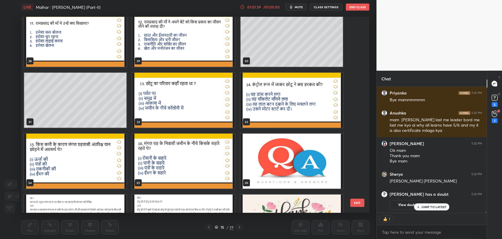
scroll to position [596, 0]
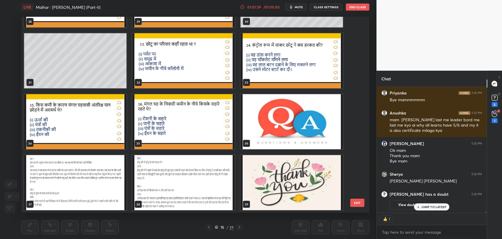
click at [289, 168] on img "grid" at bounding box center [292, 182] width 102 height 55
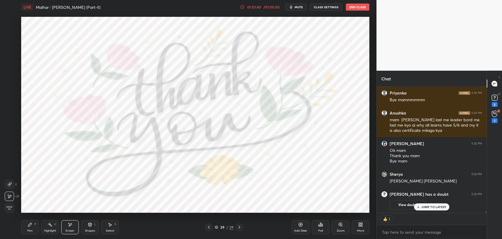
click at [435, 205] on p "JUMP TO LATEST" at bounding box center [433, 207] width 25 height 4
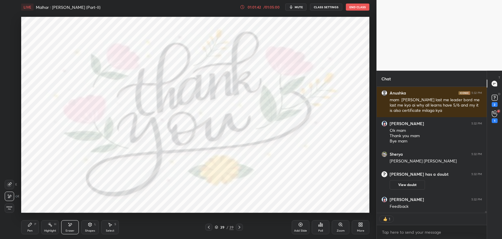
click at [364, 8] on button "End Class" at bounding box center [358, 7] width 24 height 7
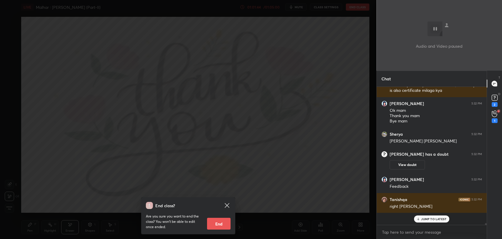
click at [221, 219] on button "End" at bounding box center [219, 224] width 24 height 12
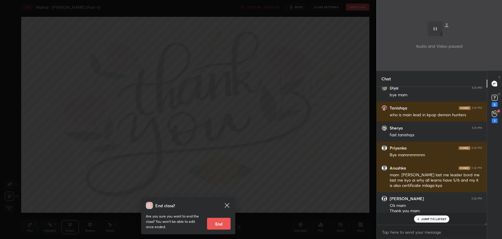
type textarea "x"
